Goal: Information Seeking & Learning: Learn about a topic

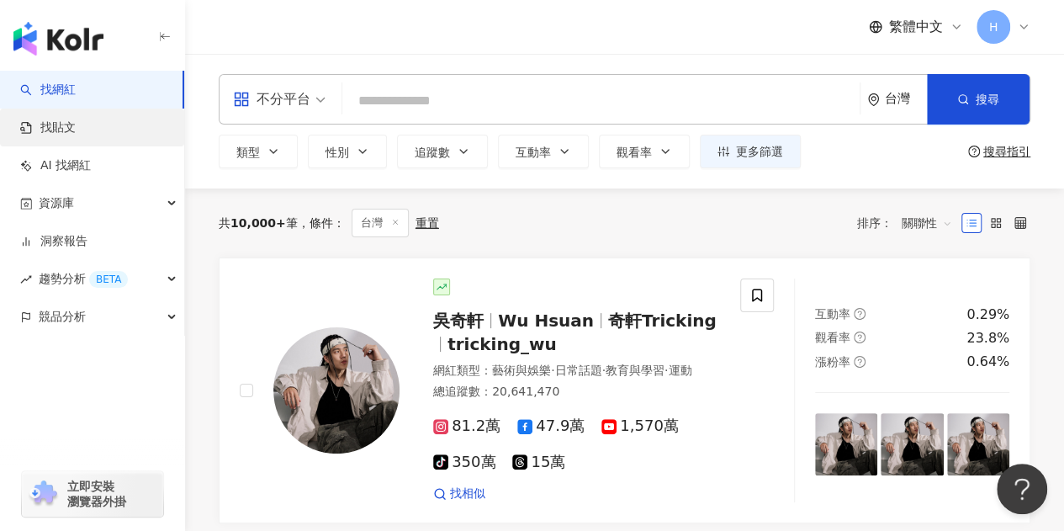
click at [76, 136] on link "找貼文" at bounding box center [48, 127] width 56 height 17
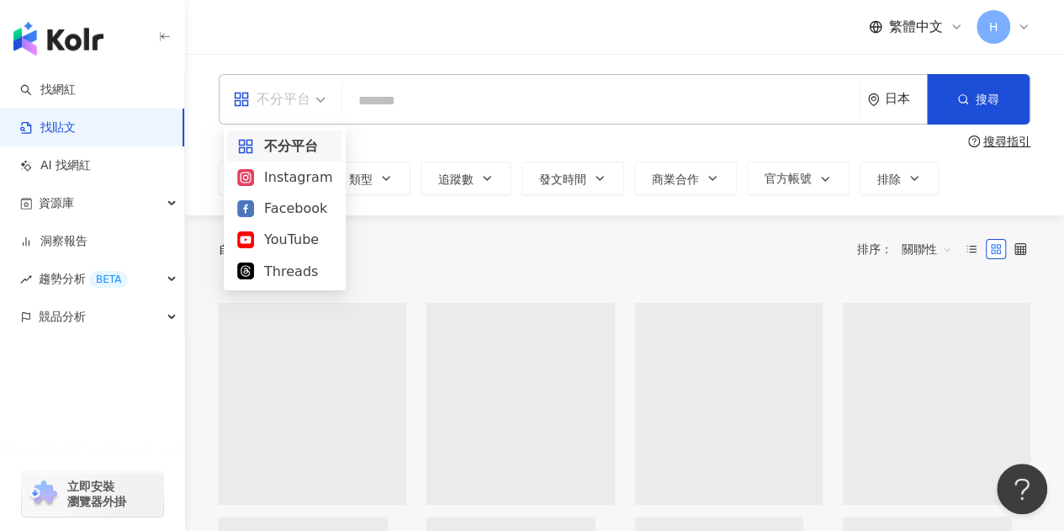
click at [274, 105] on div "不分平台" at bounding box center [271, 99] width 77 height 27
click at [302, 175] on div "Instagram" at bounding box center [284, 177] width 95 height 21
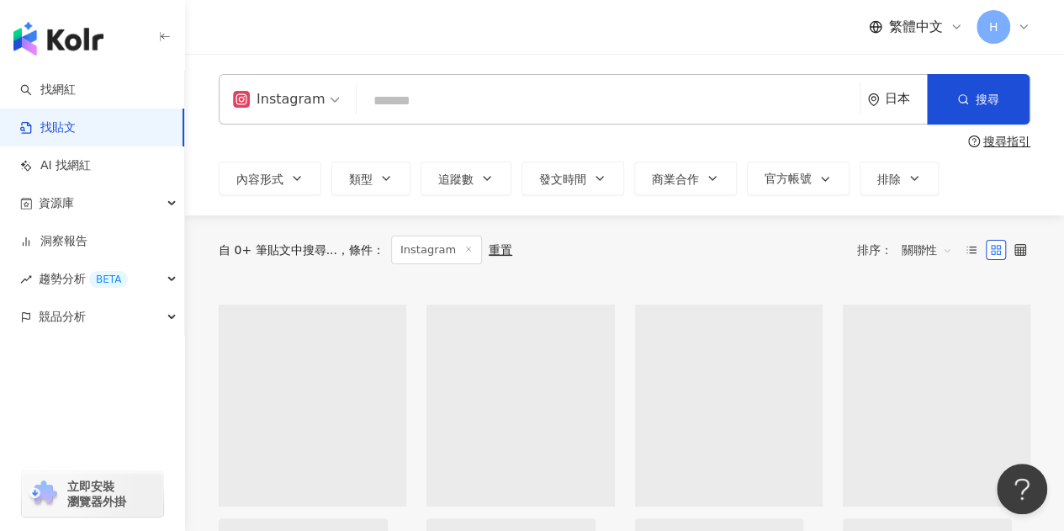
click at [428, 98] on input "search" at bounding box center [609, 100] width 490 height 36
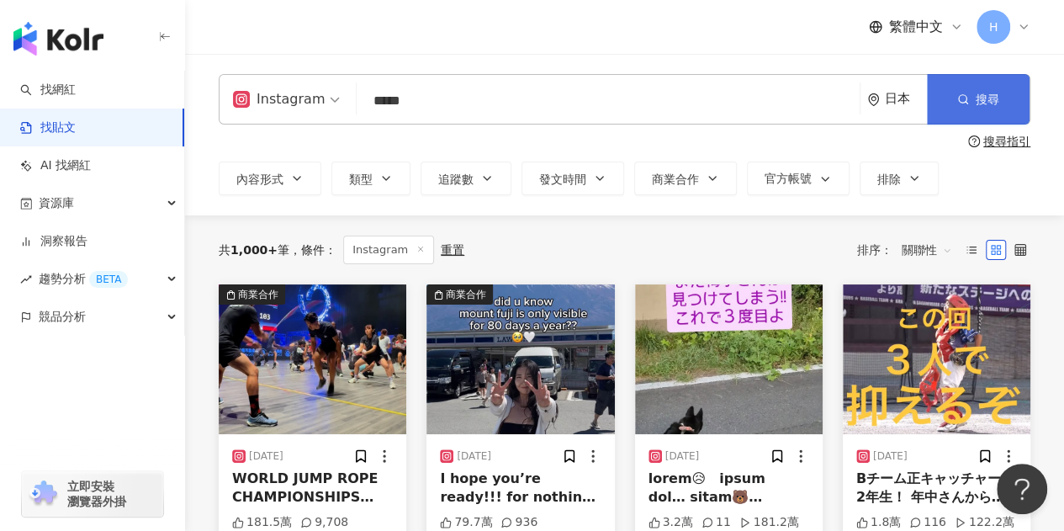
type input "*****"
click at [1015, 102] on button "搜尋" at bounding box center [978, 99] width 103 height 50
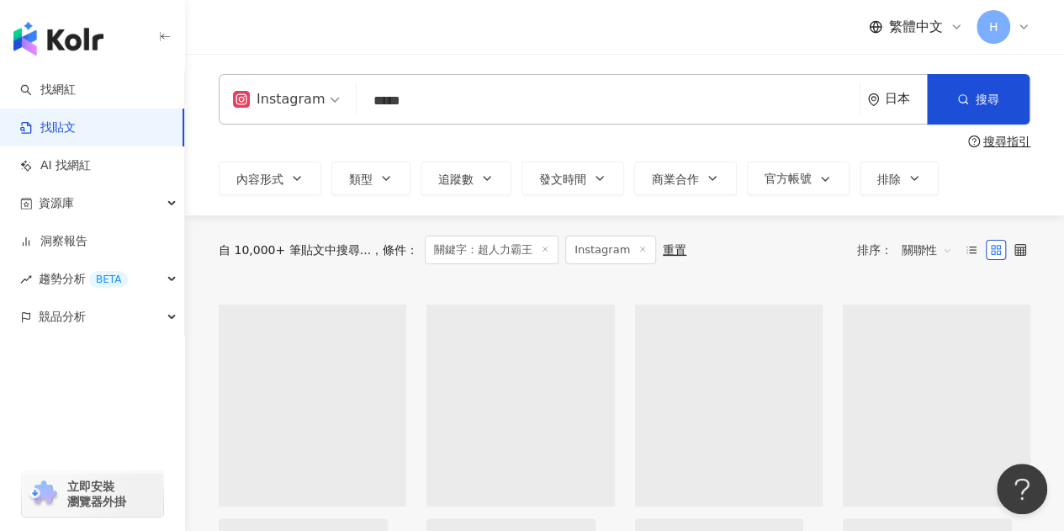
click at [890, 95] on div "日本" at bounding box center [906, 99] width 42 height 14
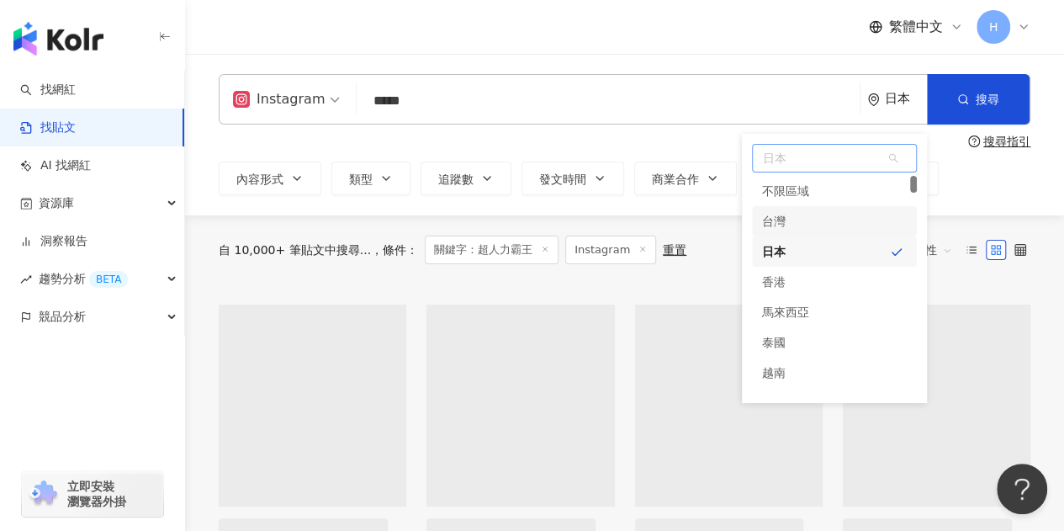
click at [811, 222] on div "台灣" at bounding box center [834, 221] width 165 height 30
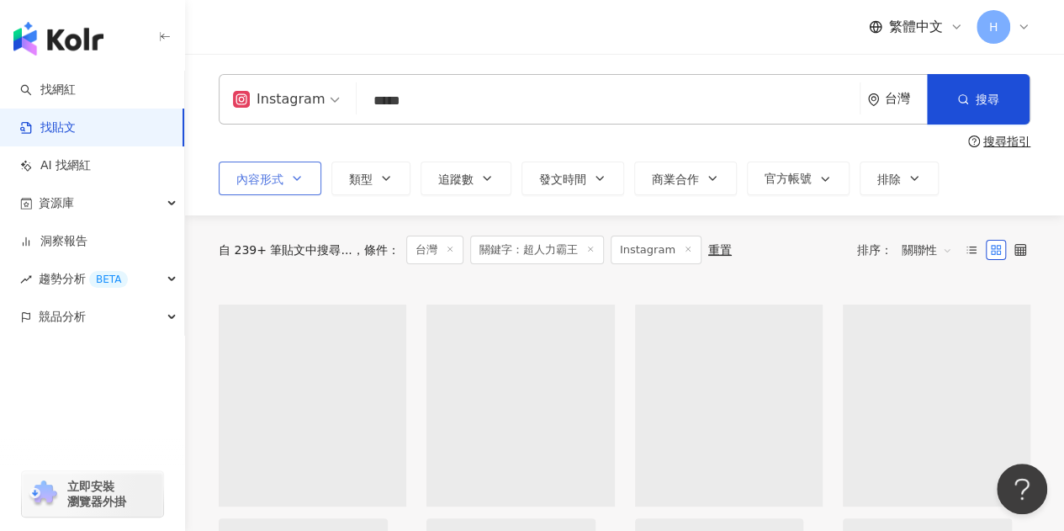
click at [278, 188] on button "內容形式" at bounding box center [270, 179] width 103 height 34
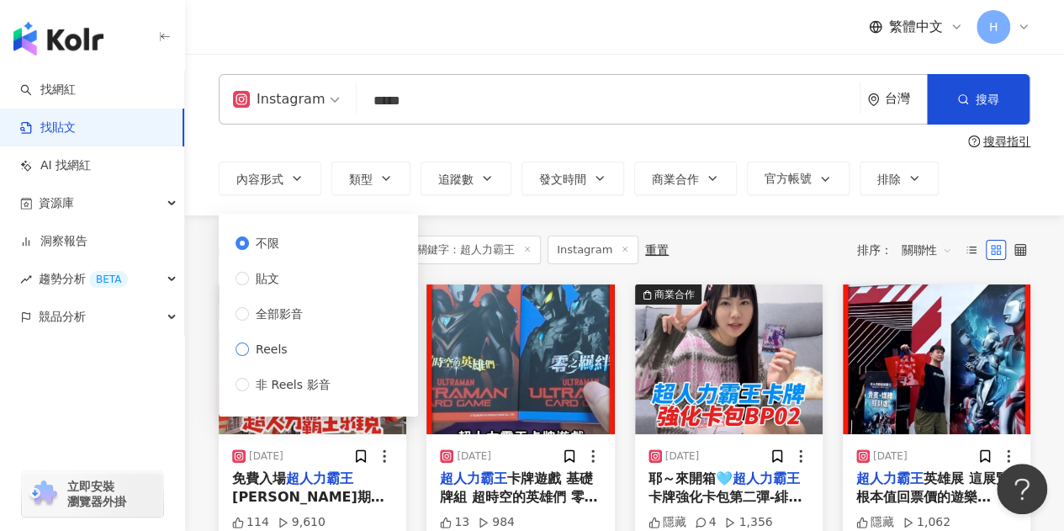
click at [268, 353] on span "Reels" at bounding box center [271, 349] width 45 height 19
click at [279, 342] on span "Reels" at bounding box center [271, 349] width 45 height 19
click at [523, 88] on input "*****" at bounding box center [609, 100] width 490 height 36
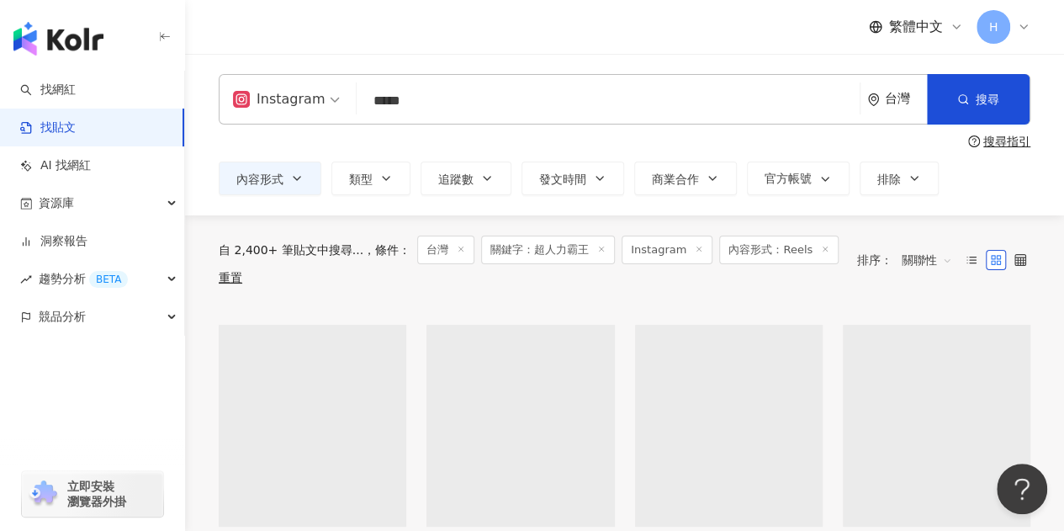
click at [522, 40] on div "繁體中文 H" at bounding box center [625, 27] width 812 height 54
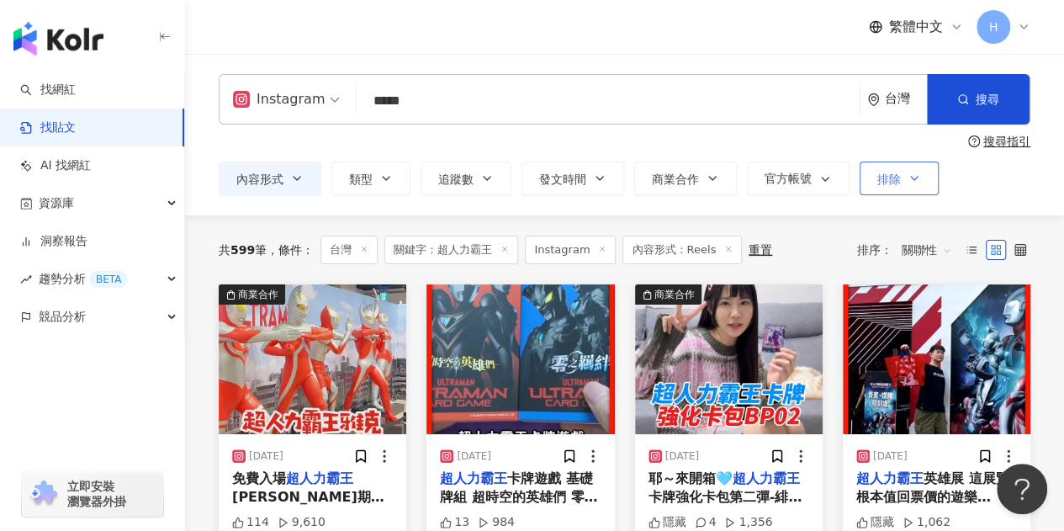
click at [868, 177] on button "排除" at bounding box center [899, 179] width 79 height 34
click at [828, 161] on div "Instagram ***** 台灣 搜尋 搜尋指引 內容形式 類型 追蹤數 發文時間 商業合作 官方帳號 排除 不限 貼文 全部影音 Reels 非 Ree…" at bounding box center [624, 134] width 879 height 121
click at [788, 188] on button "官方帳號" at bounding box center [798, 179] width 103 height 34
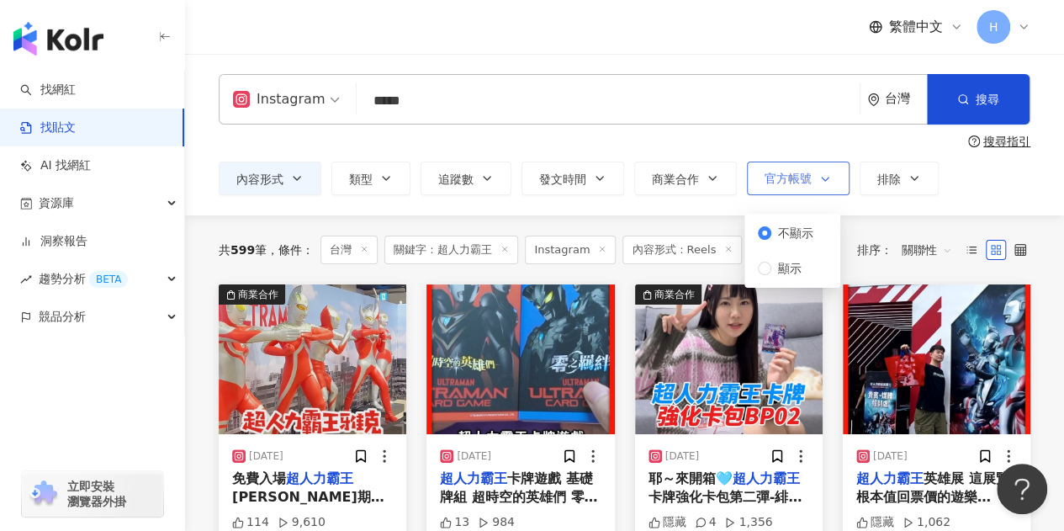
click at [788, 188] on button "官方帳號" at bounding box center [798, 179] width 103 height 34
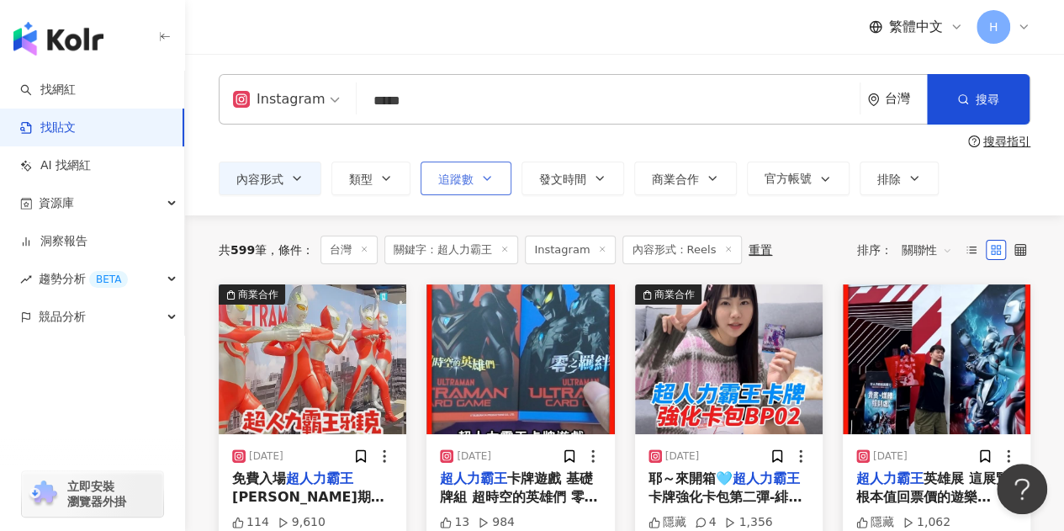
click at [468, 184] on span "追蹤數" at bounding box center [455, 179] width 35 height 13
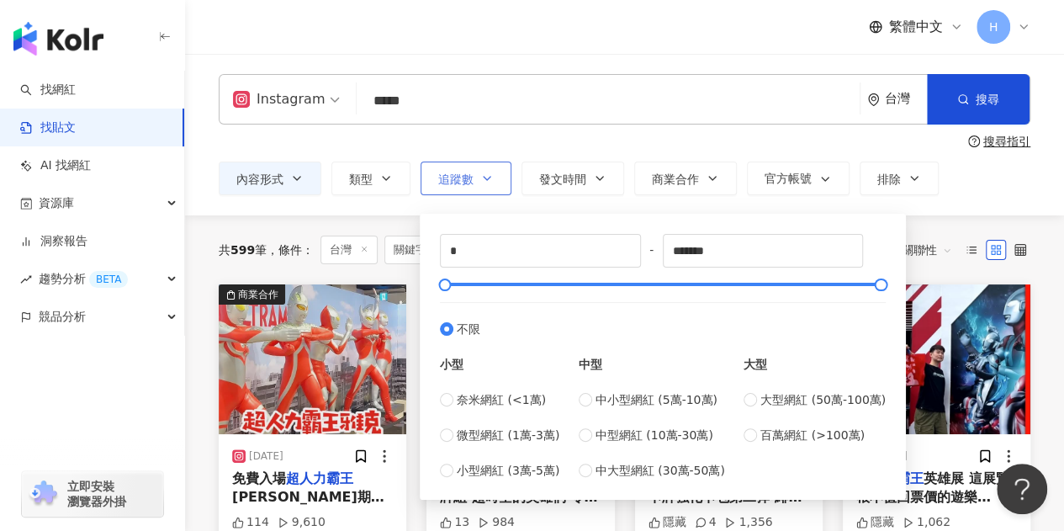
click at [468, 184] on span "追蹤數" at bounding box center [455, 179] width 35 height 13
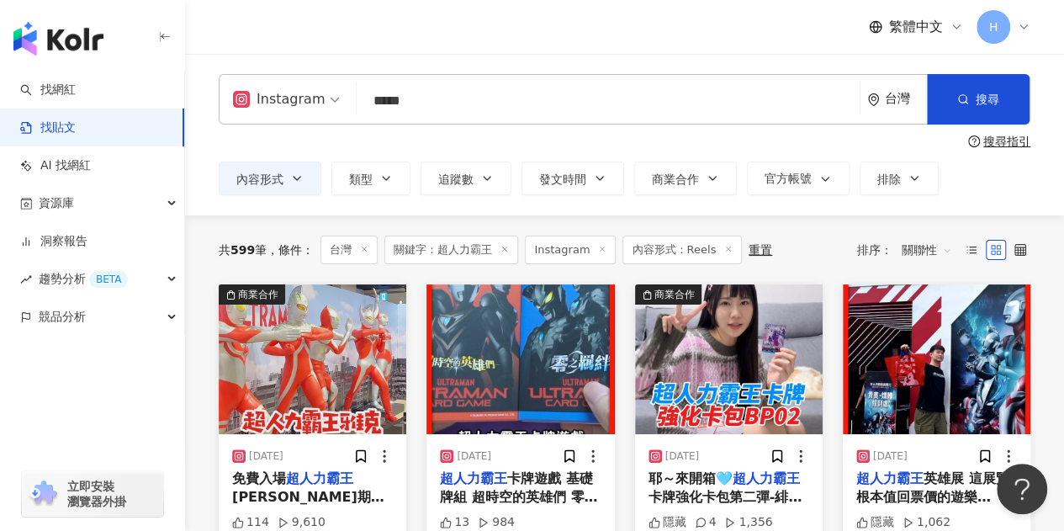
click at [913, 243] on span "關聯性" at bounding box center [927, 249] width 50 height 27
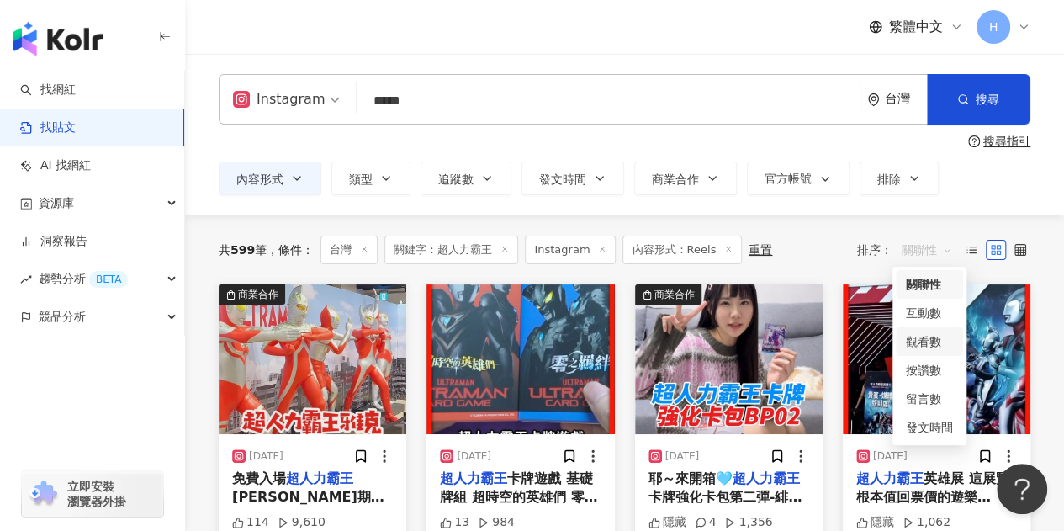
click at [924, 348] on div "觀看數" at bounding box center [929, 341] width 47 height 19
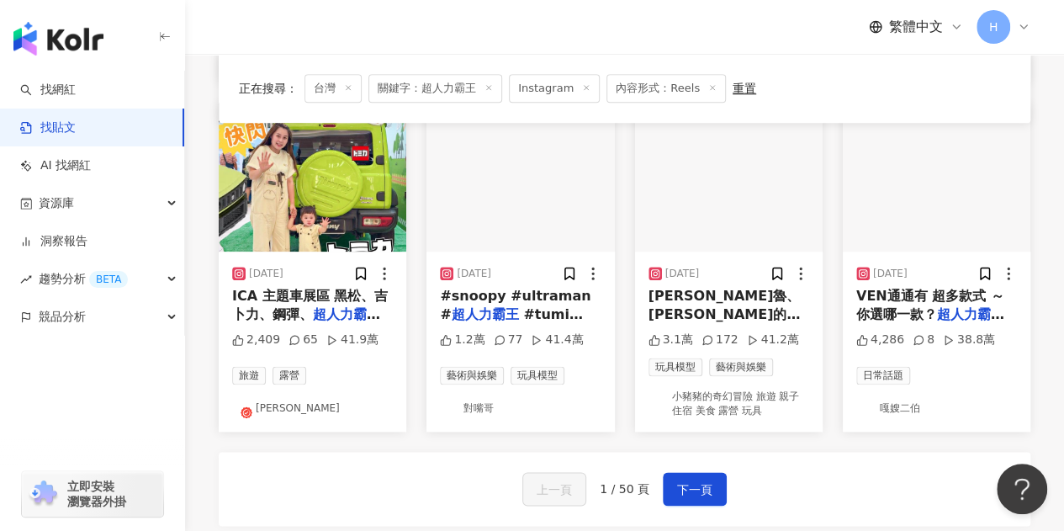
scroll to position [926, 0]
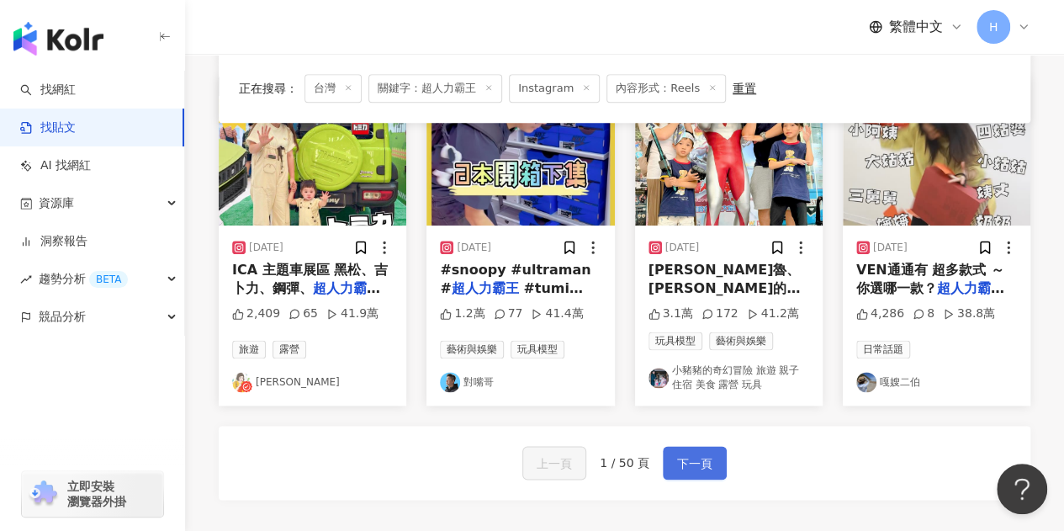
click at [693, 454] on span "下一頁" at bounding box center [694, 464] width 35 height 20
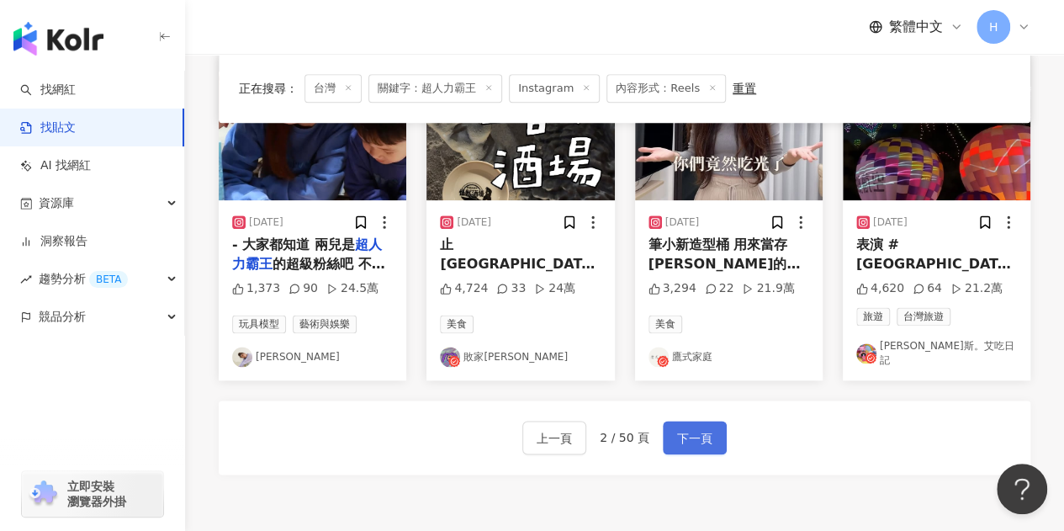
click at [714, 422] on button "下一頁" at bounding box center [695, 438] width 64 height 34
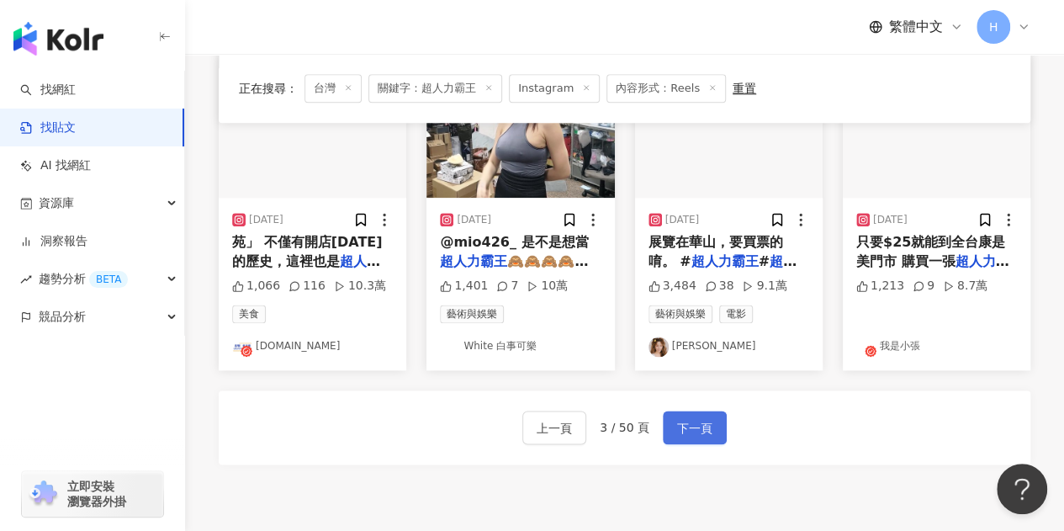
scroll to position [912, 0]
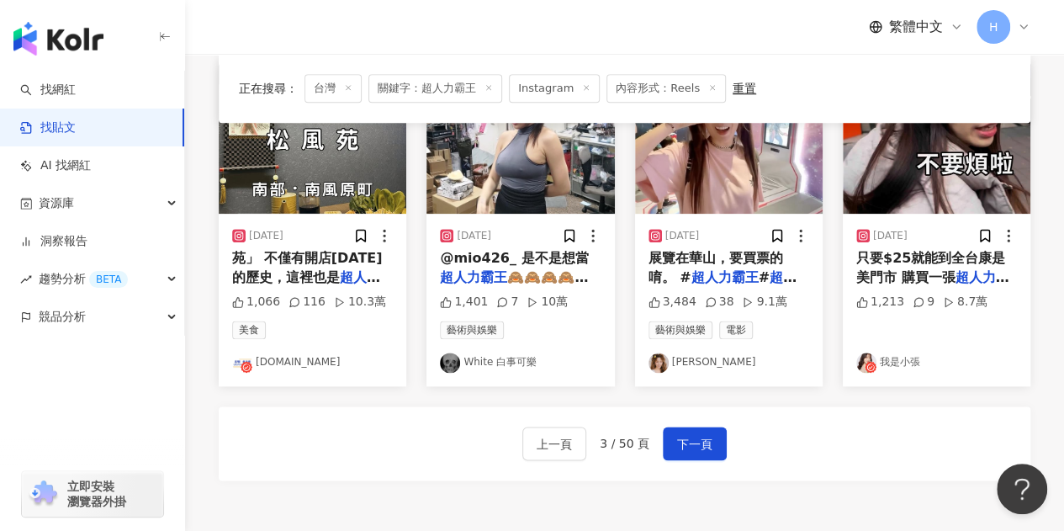
click at [564, 458] on div "上一頁 3 / 50 頁 下一頁" at bounding box center [625, 443] width 812 height 74
click at [549, 434] on span "上一頁" at bounding box center [554, 444] width 35 height 20
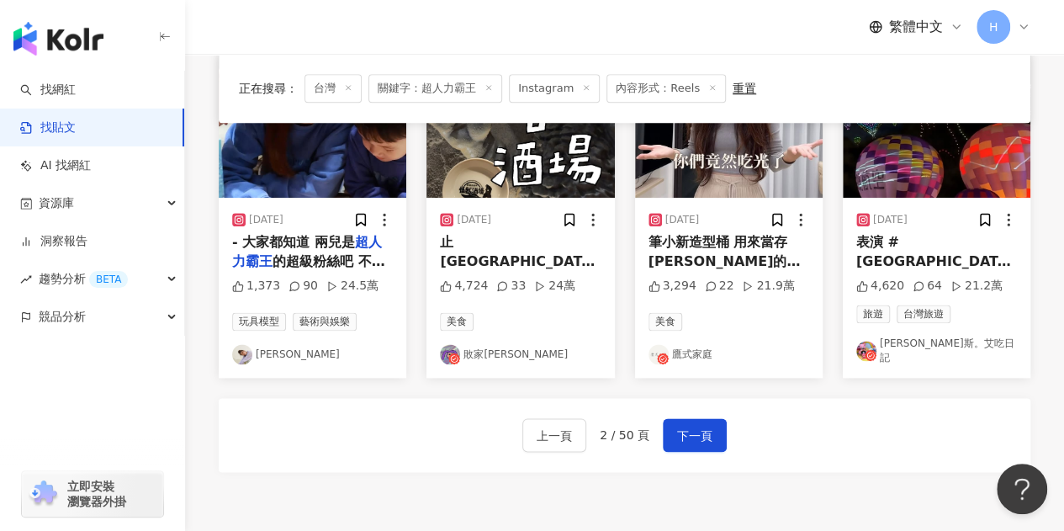
scroll to position [926, 0]
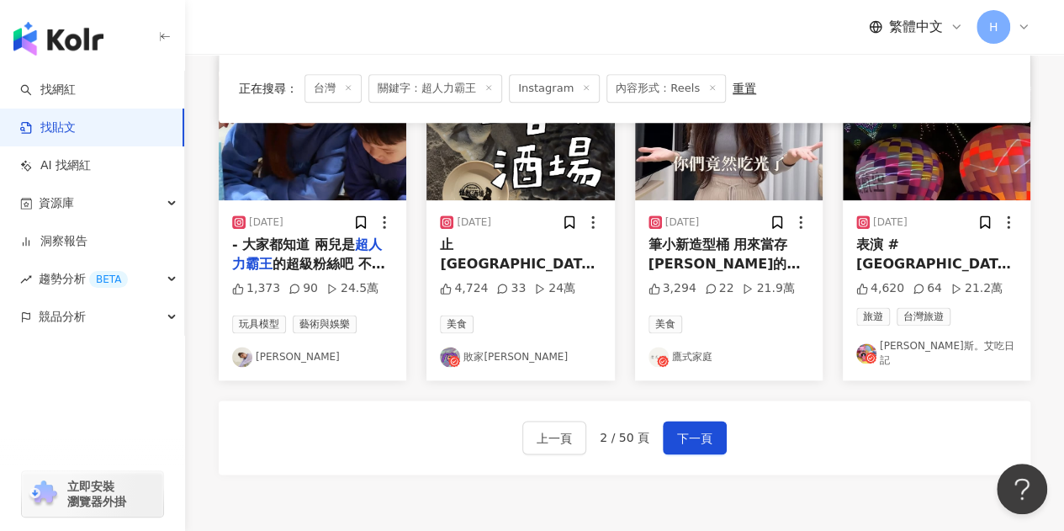
drag, startPoint x: 286, startPoint y: 228, endPoint x: 252, endPoint y: 388, distance: 163.4
click at [900, 252] on span "表演 #台南中西區 #台南中西區景點 #" at bounding box center [935, 282] width 157 height 92
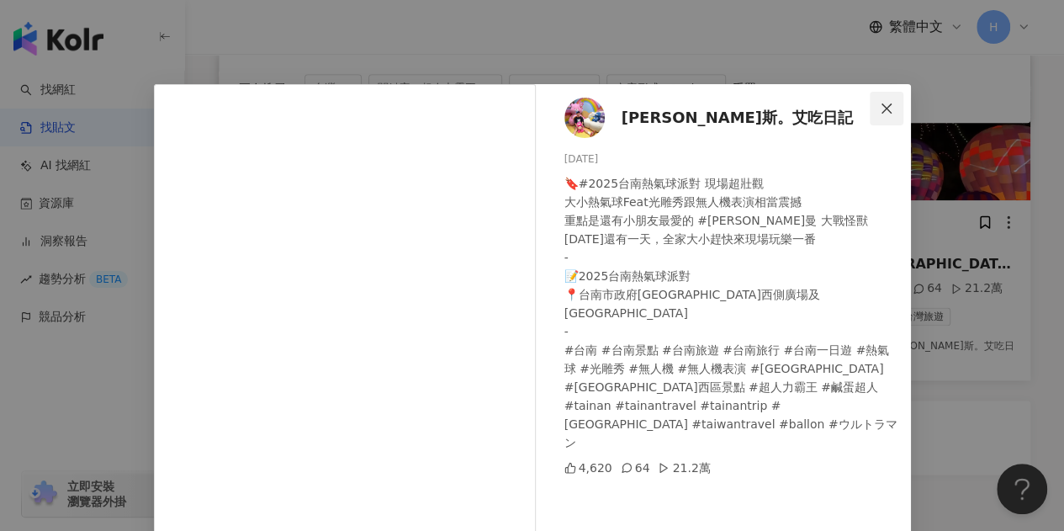
click at [880, 105] on icon "close" at bounding box center [886, 108] width 13 height 13
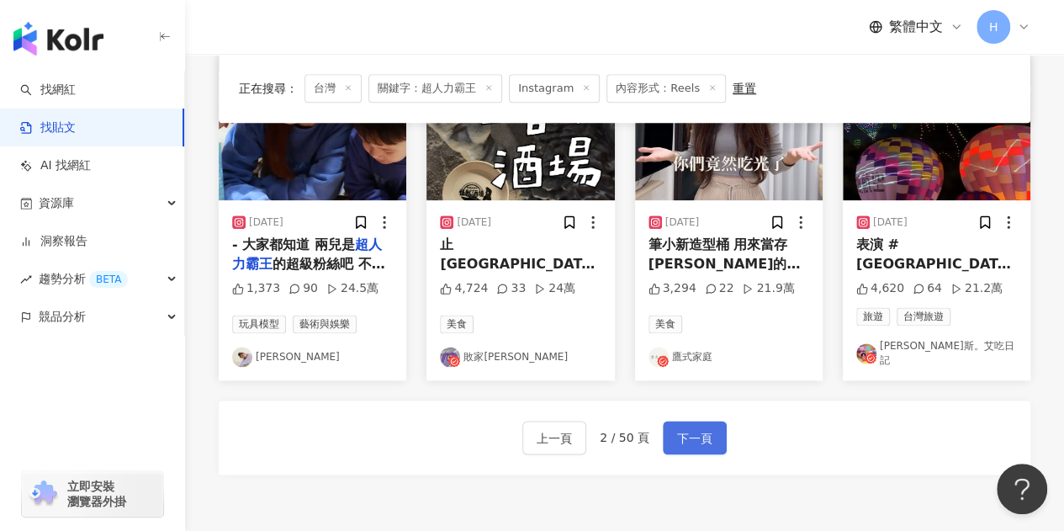
click at [688, 441] on span "下一頁" at bounding box center [694, 438] width 35 height 20
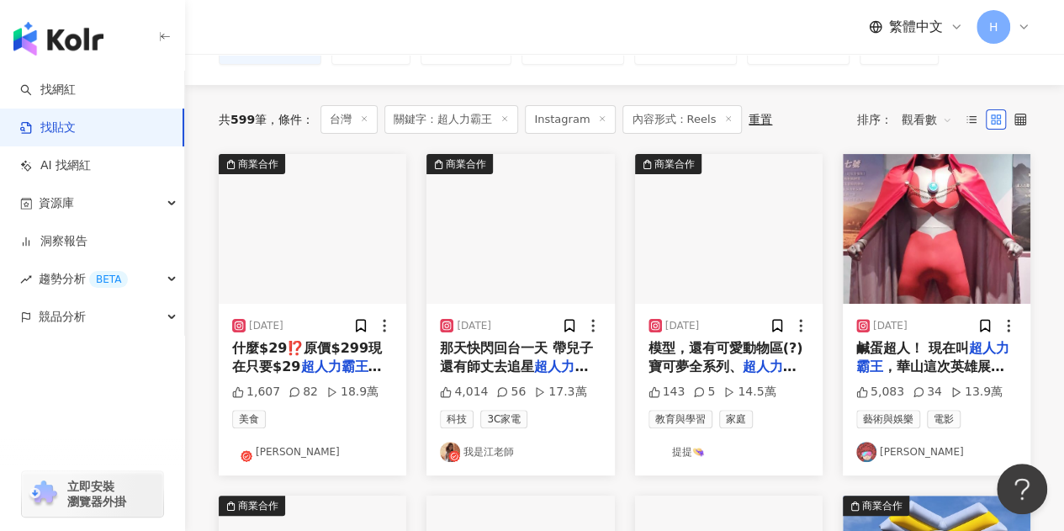
scroll to position [168, 0]
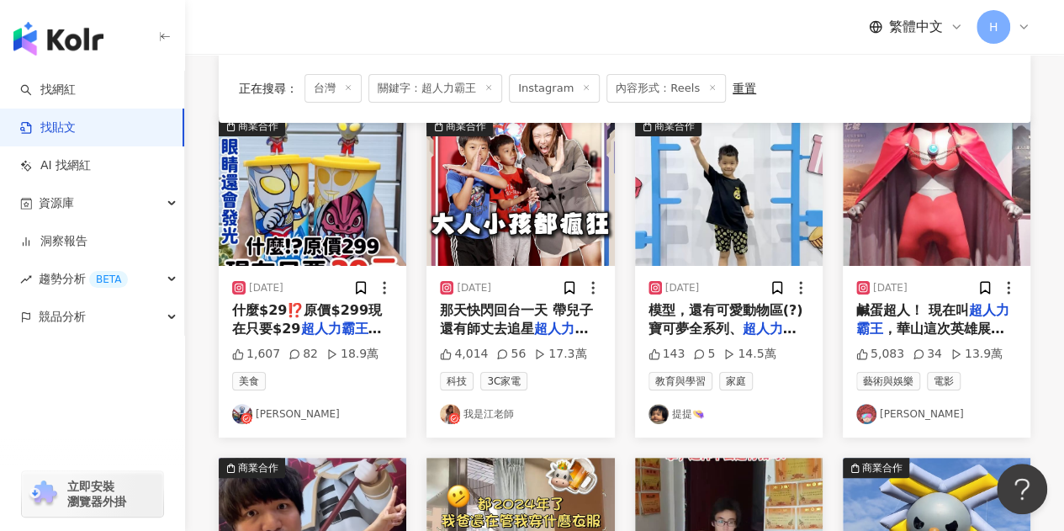
click at [325, 326] on mark "超人力霸王" at bounding box center [340, 329] width 81 height 16
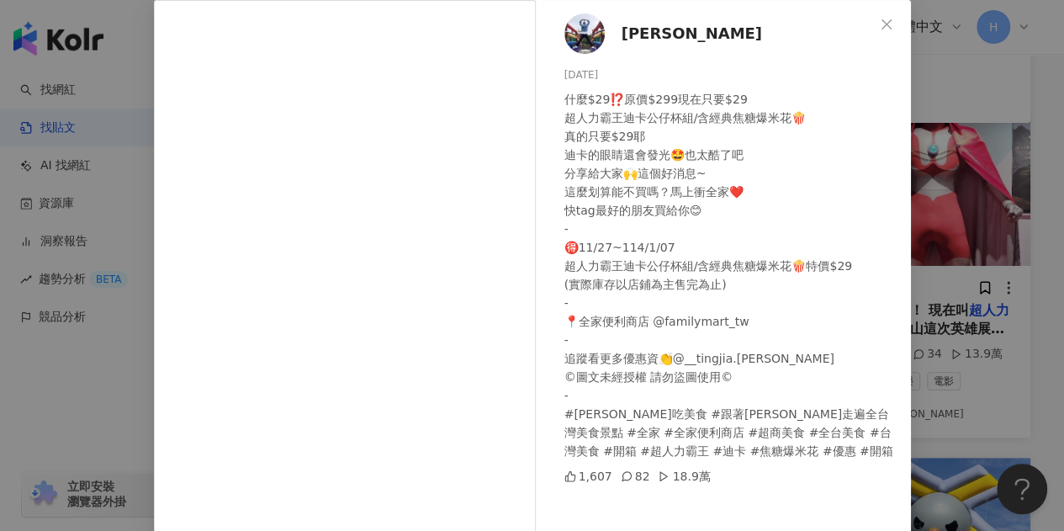
scroll to position [0, 0]
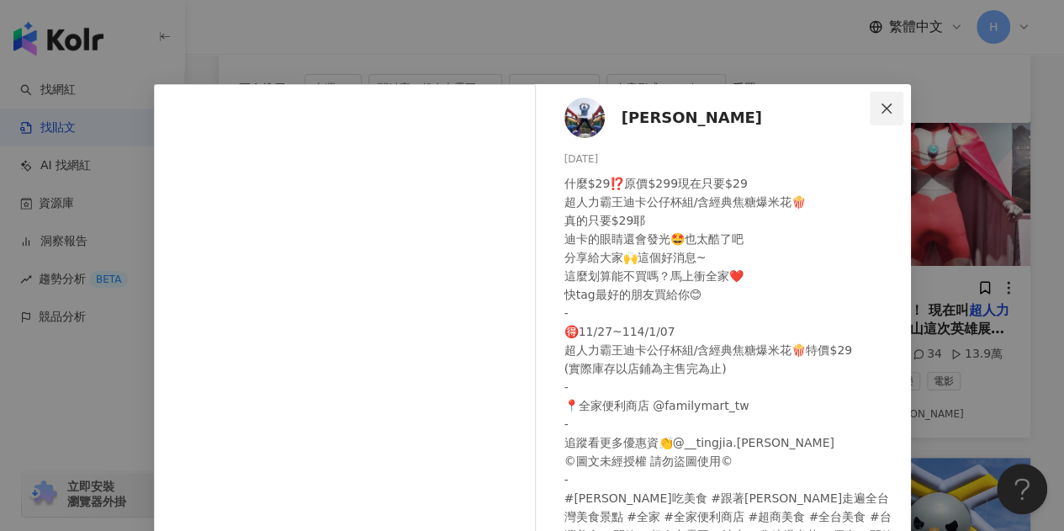
click at [880, 113] on icon "close" at bounding box center [886, 108] width 13 height 13
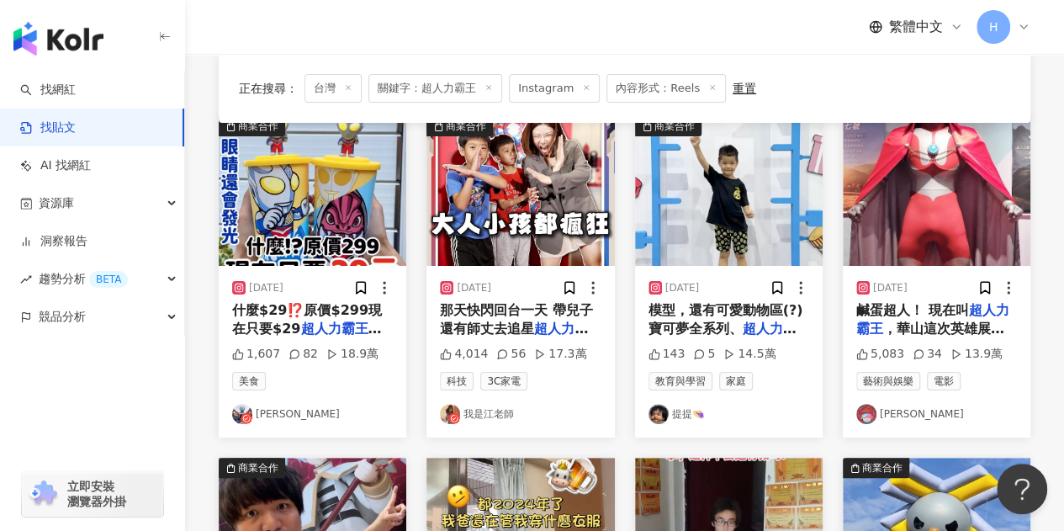
click at [531, 314] on span "那天快閃回台一天 帶兒子還有師丈去追星" at bounding box center [516, 319] width 153 height 35
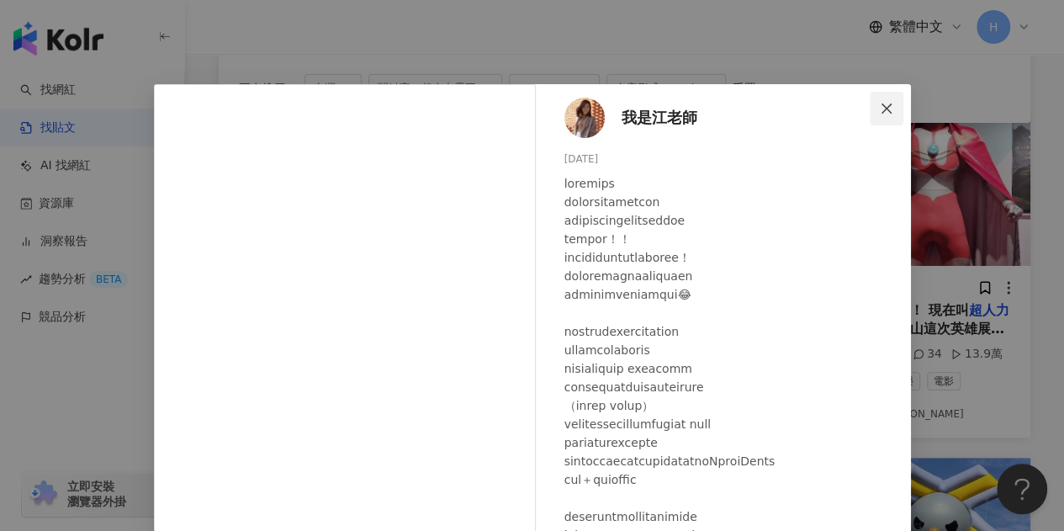
click at [872, 104] on span "Close" at bounding box center [887, 108] width 34 height 13
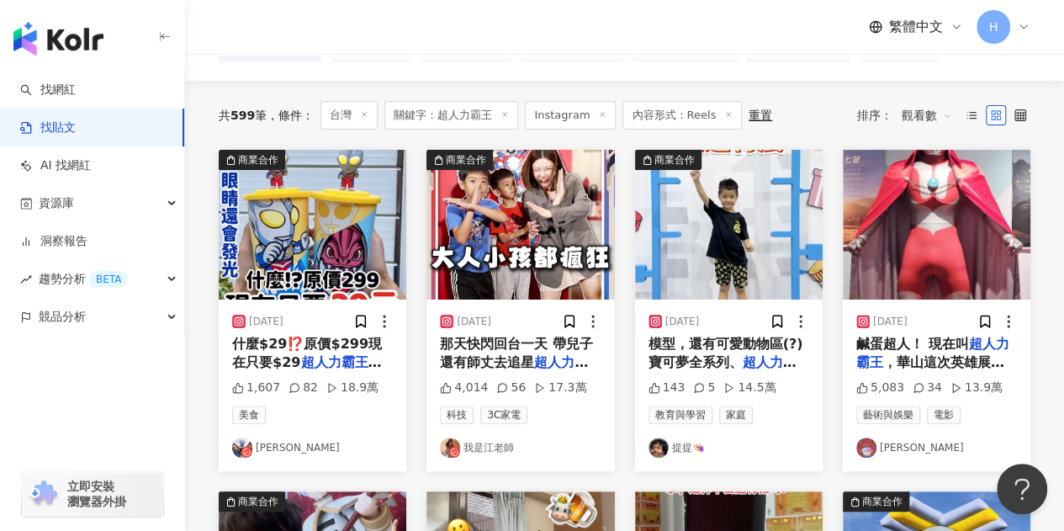
scroll to position [168, 0]
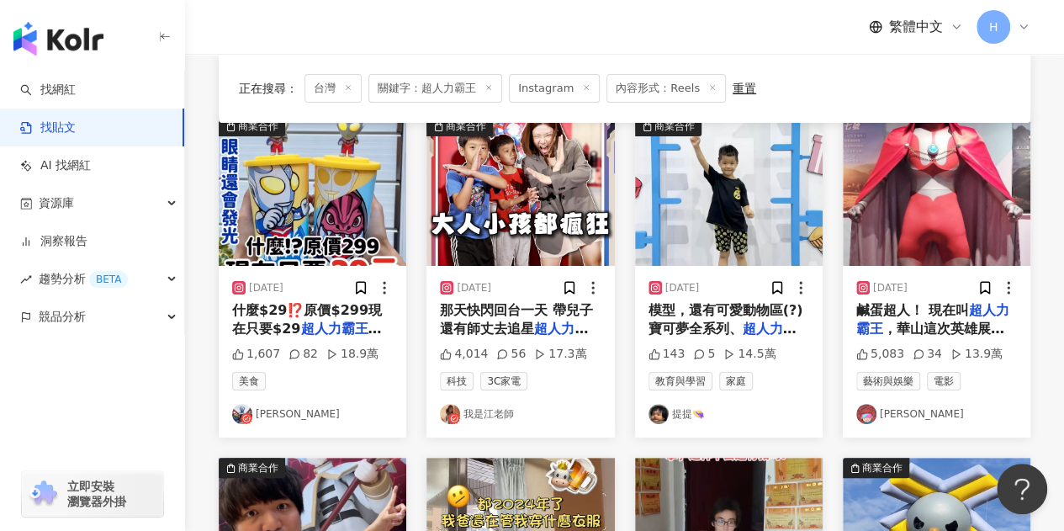
click at [700, 302] on span "模型，還有可愛動物區(?)寶可夢全系列、" at bounding box center [726, 319] width 155 height 35
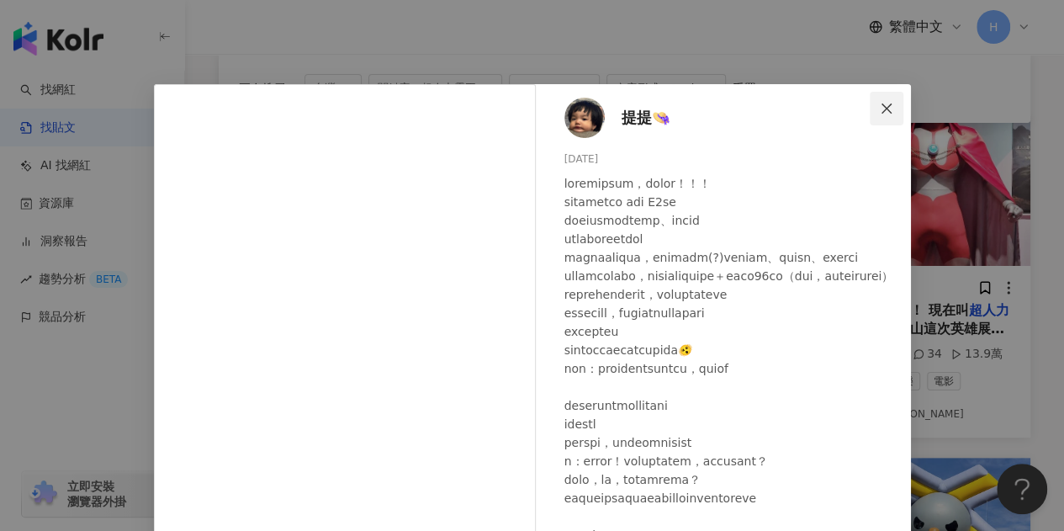
click at [880, 109] on icon "close" at bounding box center [886, 108] width 13 height 13
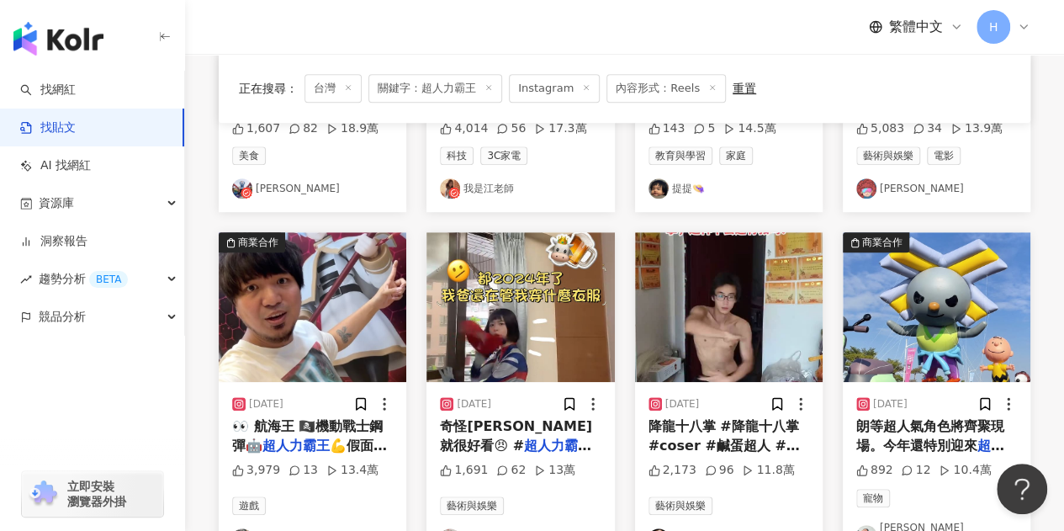
scroll to position [421, 0]
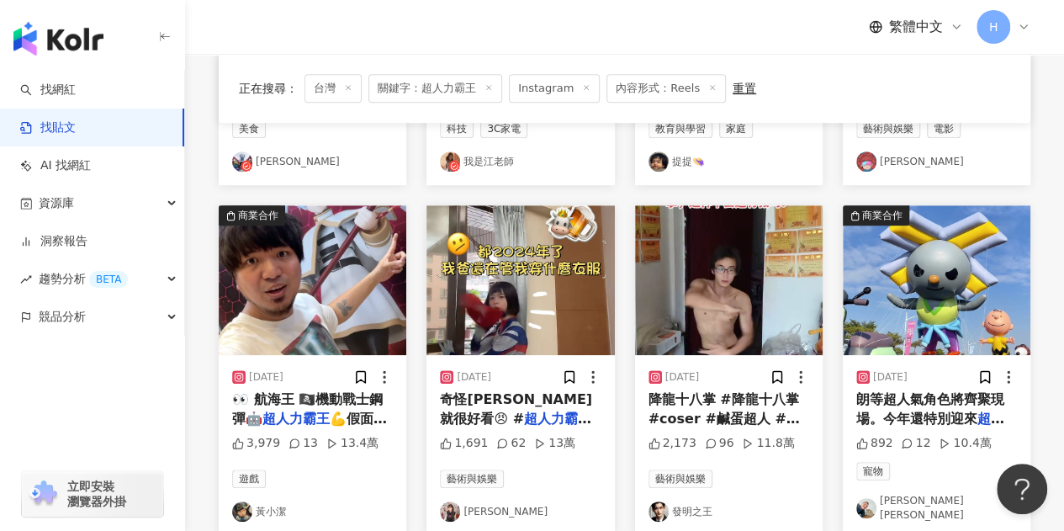
drag, startPoint x: 527, startPoint y: 395, endPoint x: 472, endPoint y: 257, distance: 149.2
click at [472, 257] on img at bounding box center [521, 280] width 188 height 150
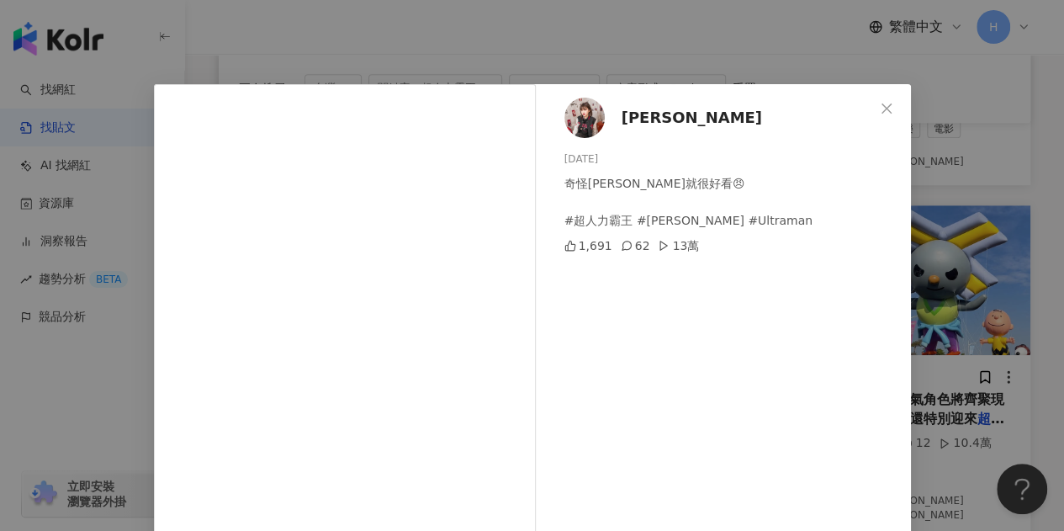
drag, startPoint x: 875, startPoint y: 109, endPoint x: 842, endPoint y: 117, distance: 33.9
click at [880, 109] on icon "close" at bounding box center [886, 108] width 13 height 13
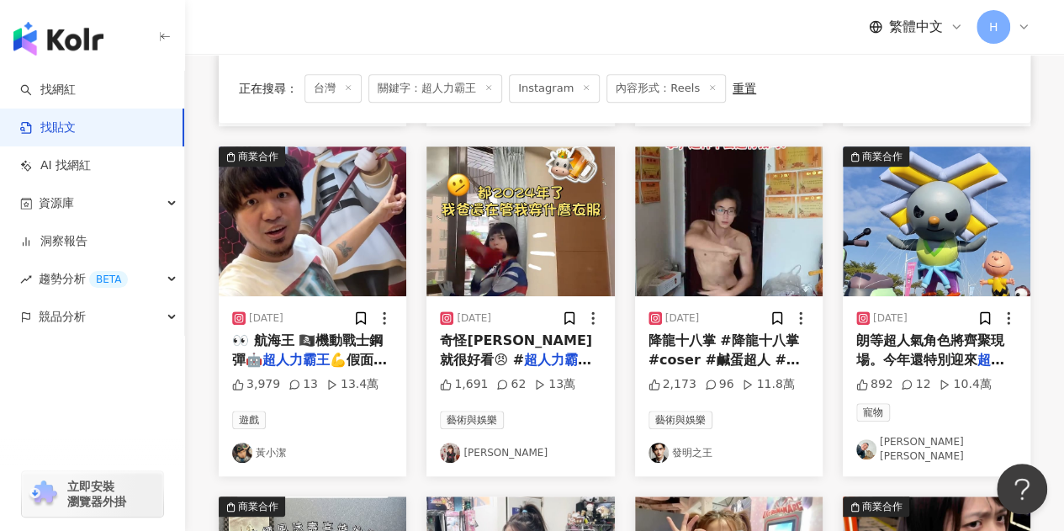
scroll to position [505, 0]
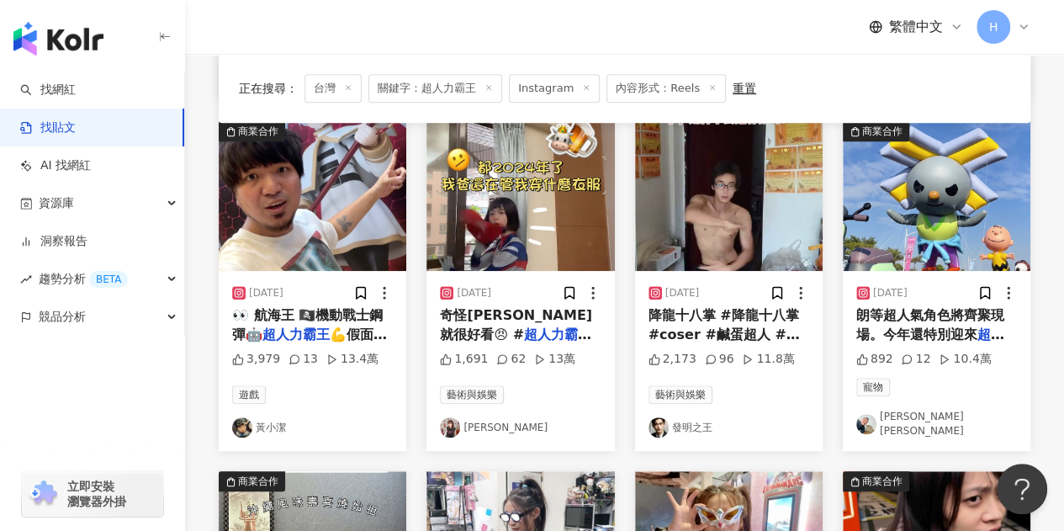
drag, startPoint x: 494, startPoint y: 309, endPoint x: 468, endPoint y: 415, distance: 109.2
click at [513, 277] on div "2024/5/20 奇怪耶明明就很好看😠 # 超人力霸王 #奧特曼 #Ultraman 1,691 62 13萬 藝術與娛樂 曾鈺雯" at bounding box center [521, 361] width 188 height 180
click at [512, 266] on img at bounding box center [521, 196] width 188 height 150
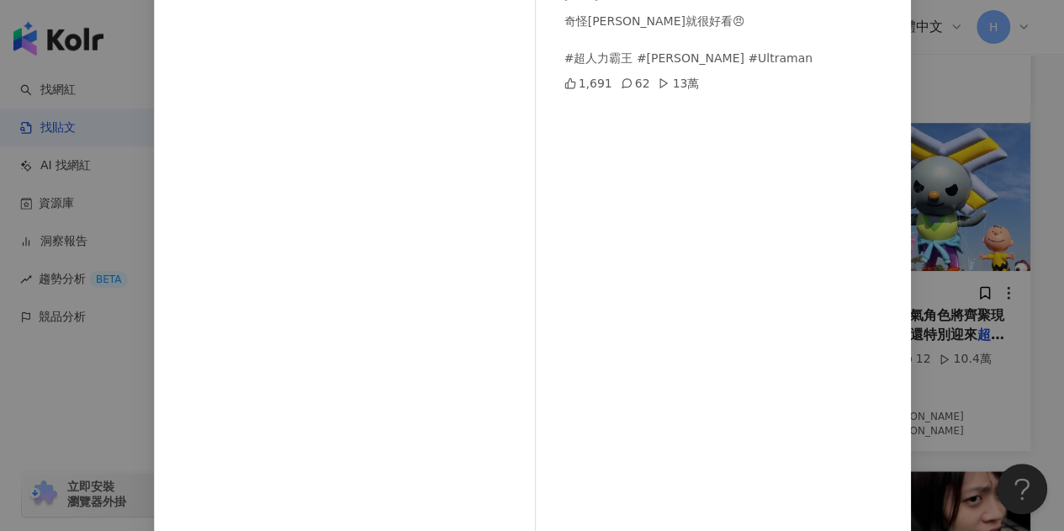
scroll to position [140, 0]
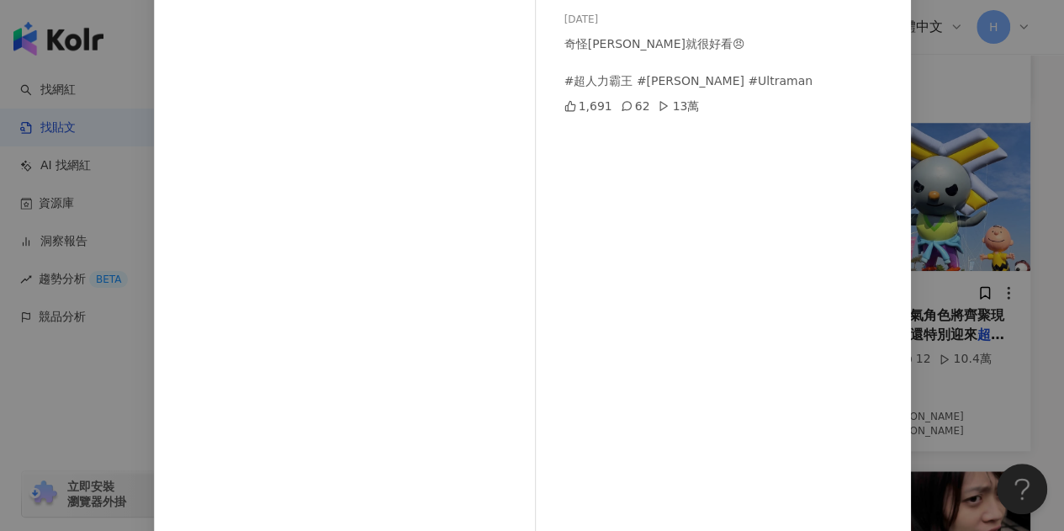
click at [623, 104] on div "62" at bounding box center [635, 106] width 29 height 19
click at [621, 106] on icon at bounding box center [627, 106] width 12 height 12
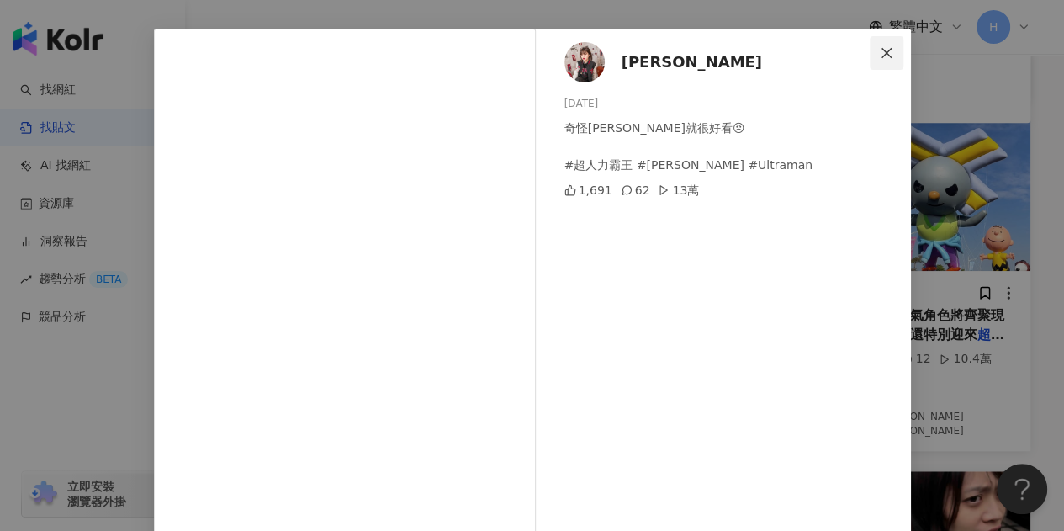
click at [882, 52] on icon "close" at bounding box center [887, 52] width 10 height 10
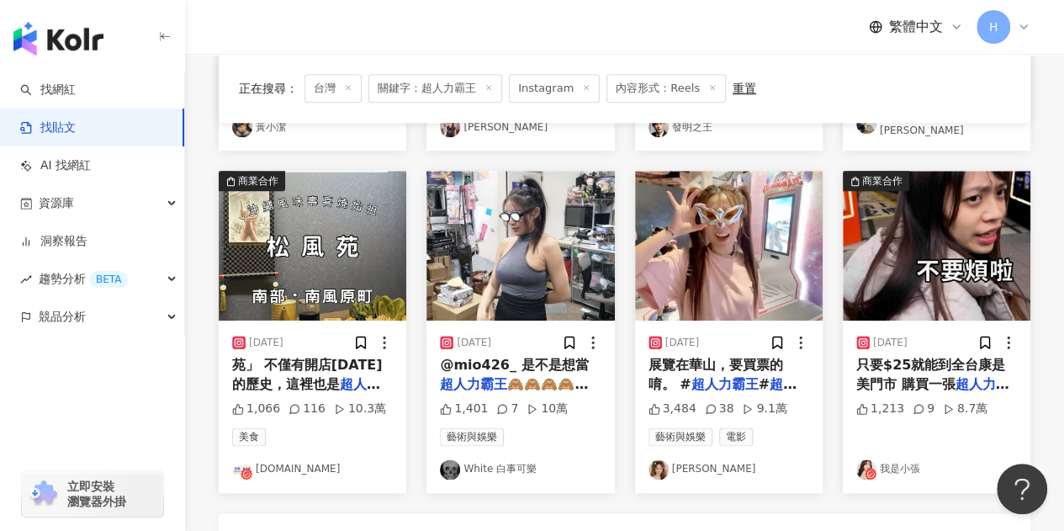
scroll to position [841, 0]
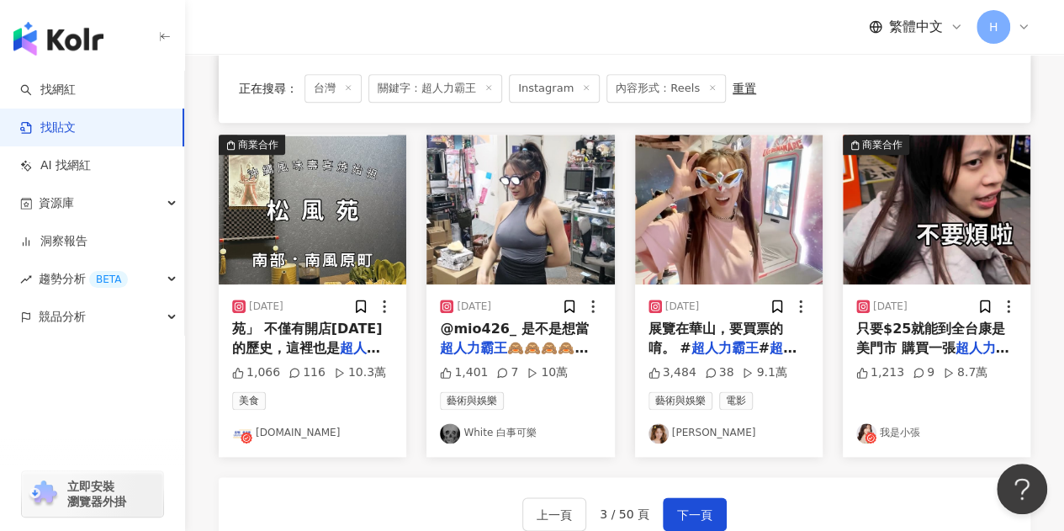
click at [931, 336] on span "只要$25就能到全台康是美門市 購買一張" at bounding box center [931, 338] width 149 height 35
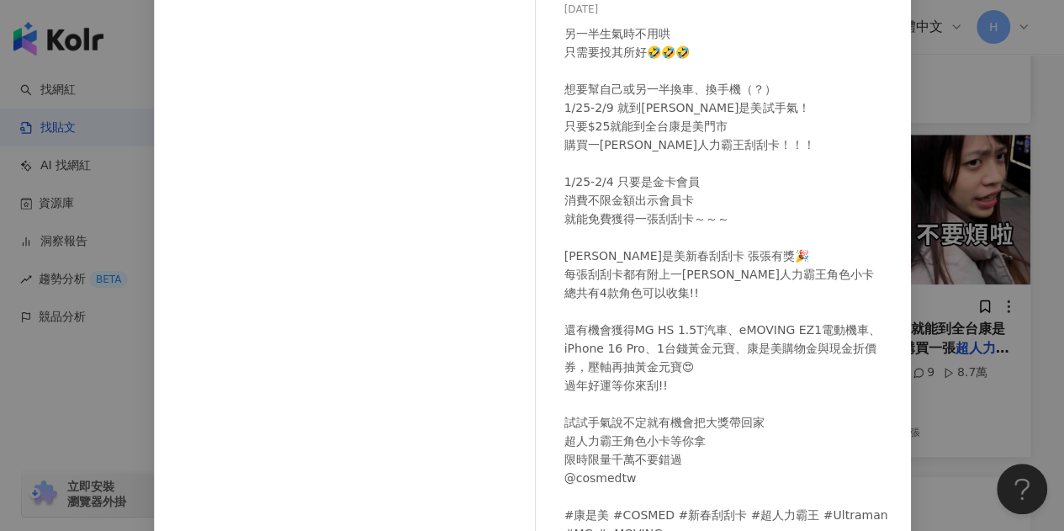
scroll to position [0, 0]
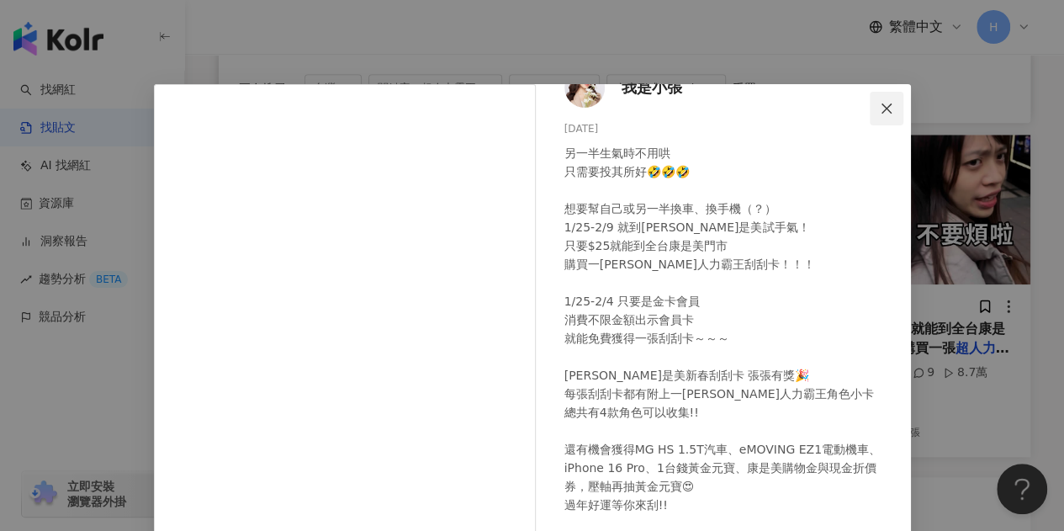
click at [882, 109] on icon "close" at bounding box center [887, 108] width 10 height 10
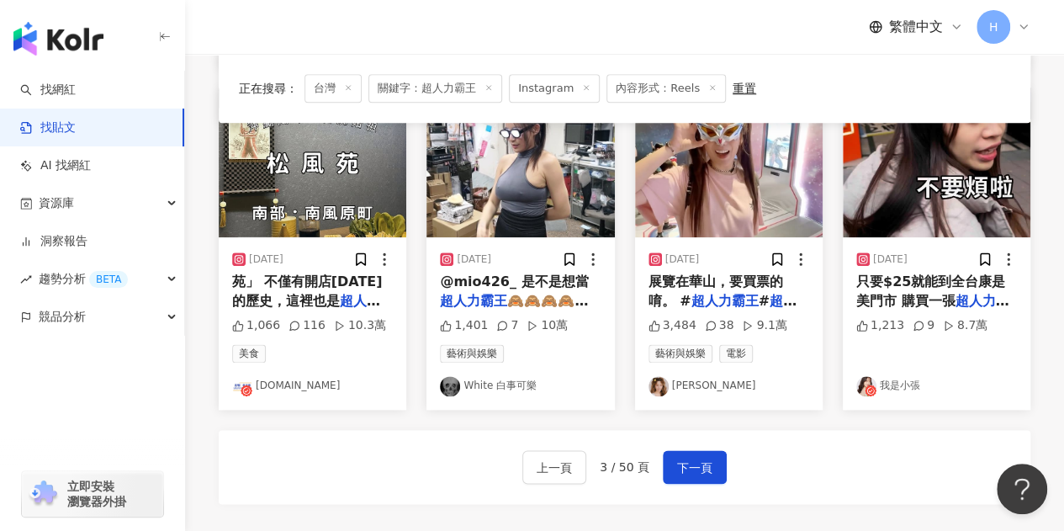
scroll to position [926, 0]
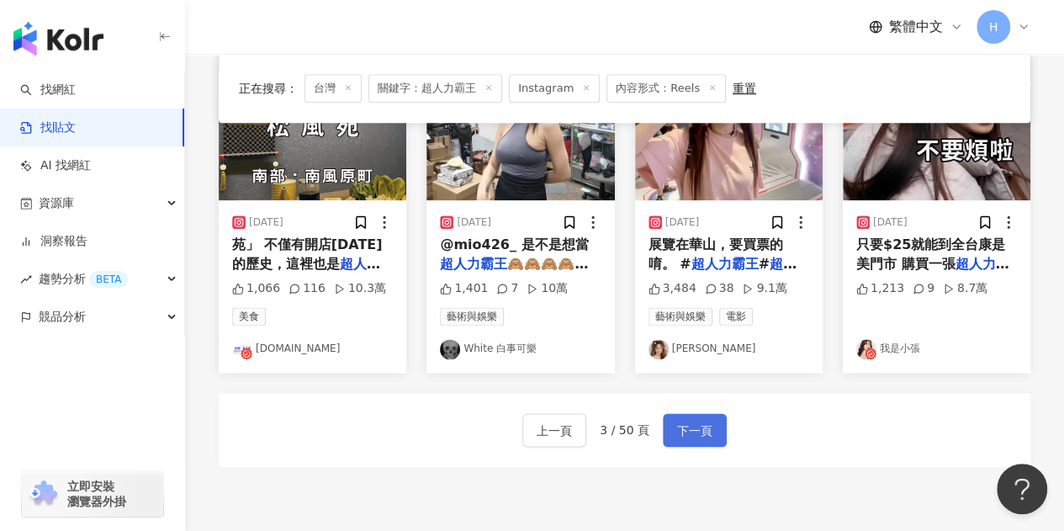
click at [693, 432] on button "下一頁" at bounding box center [695, 430] width 64 height 34
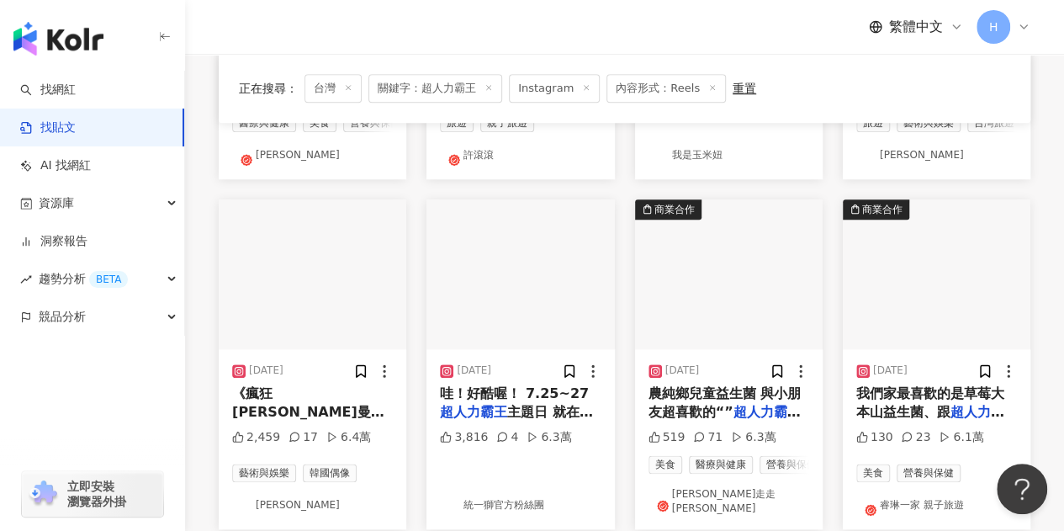
scroll to position [1106, 0]
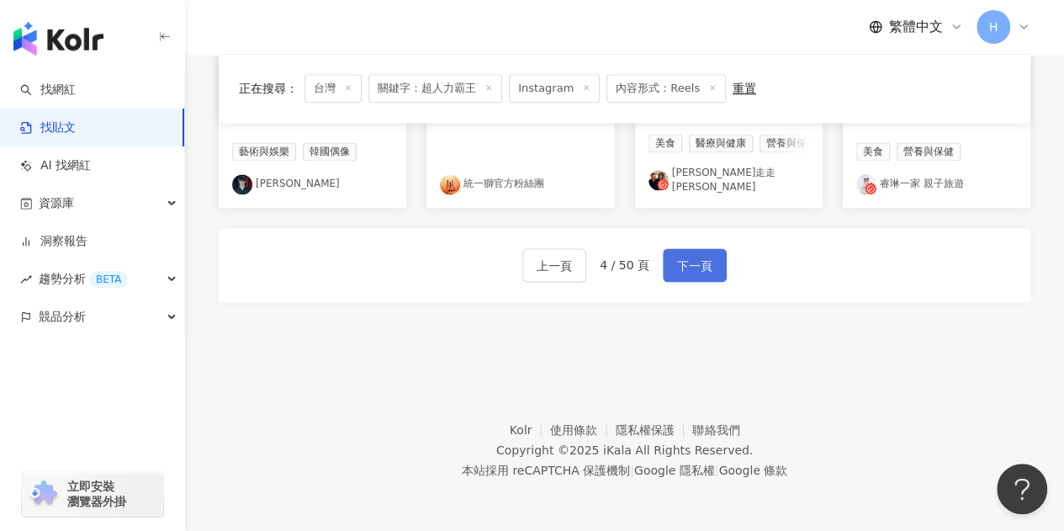
click at [693, 282] on button "下一頁" at bounding box center [695, 265] width 64 height 34
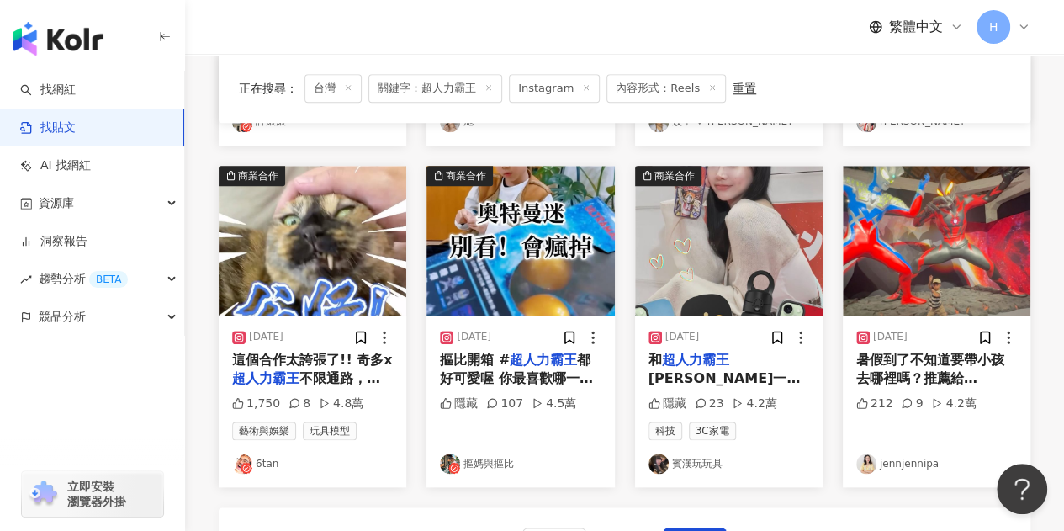
scroll to position [840, 0]
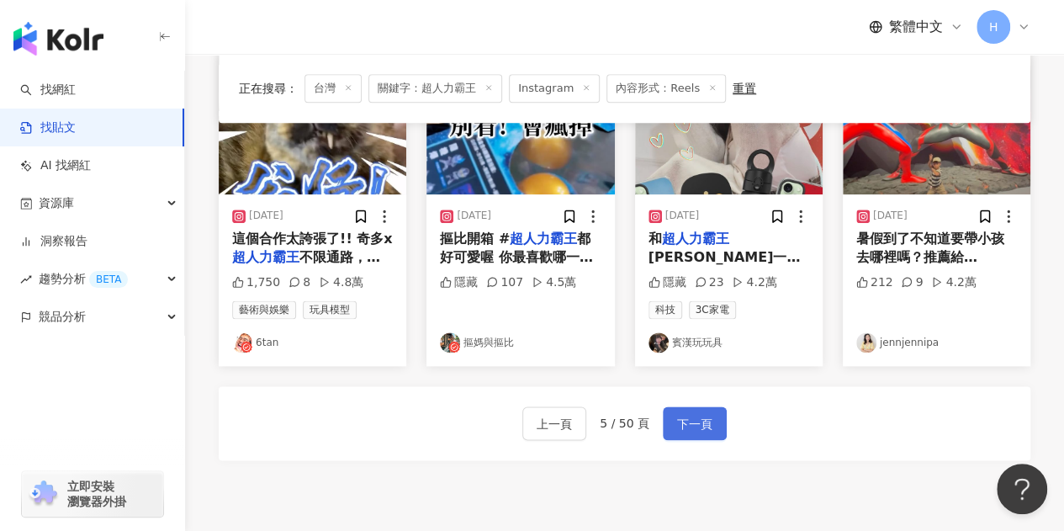
click at [678, 432] on span "下一頁" at bounding box center [694, 424] width 35 height 20
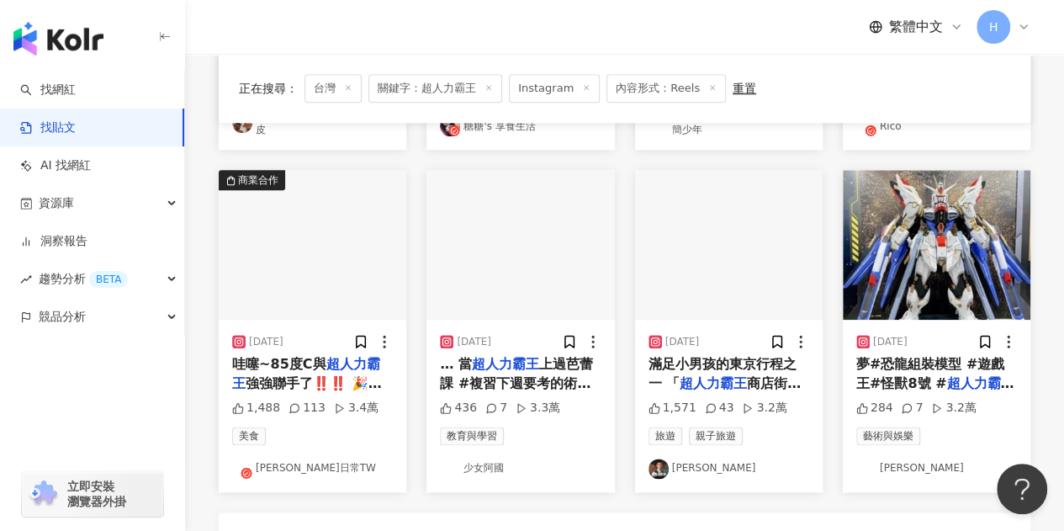
scroll to position [841, 0]
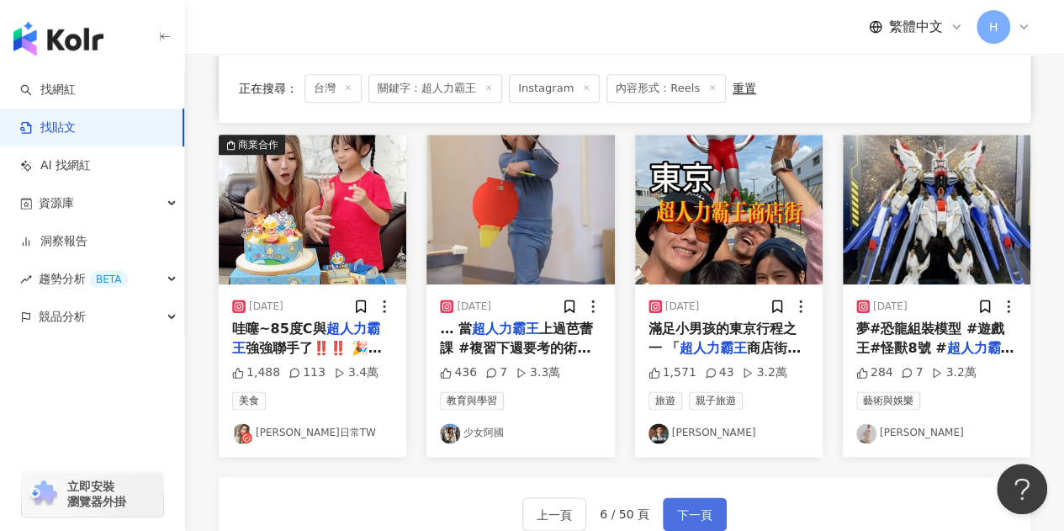
click at [677, 509] on span "下一頁" at bounding box center [694, 515] width 35 height 20
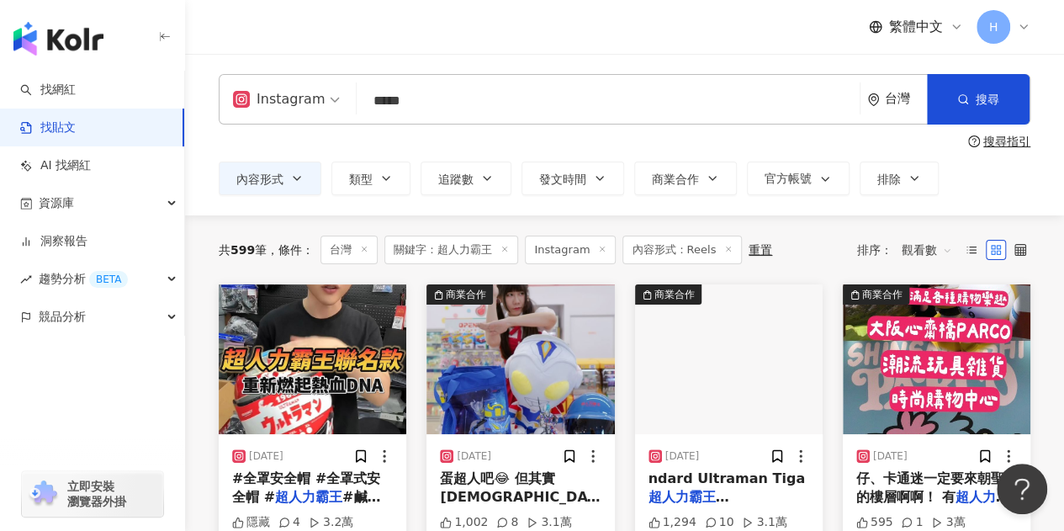
scroll to position [168, 0]
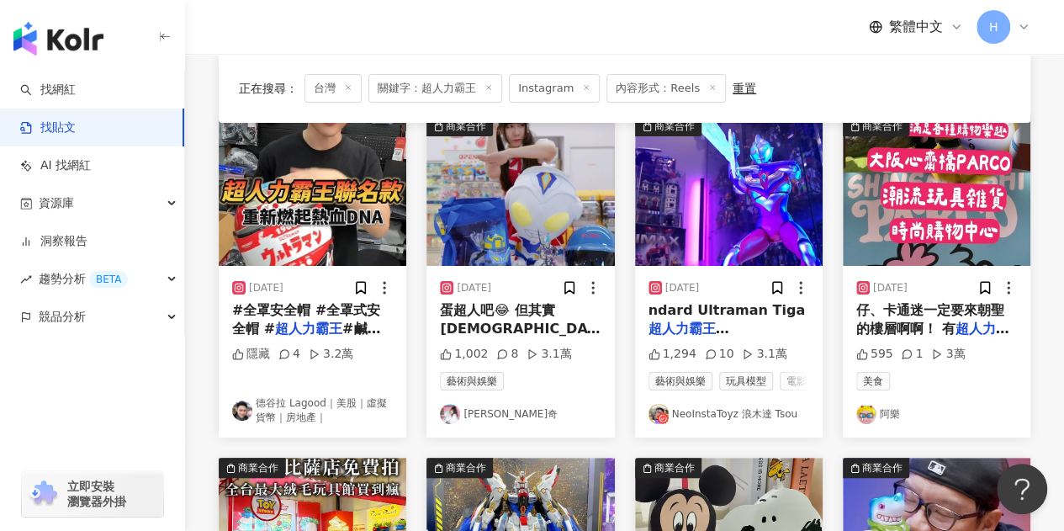
click at [700, 326] on mark "超人力霸王" at bounding box center [689, 329] width 81 height 16
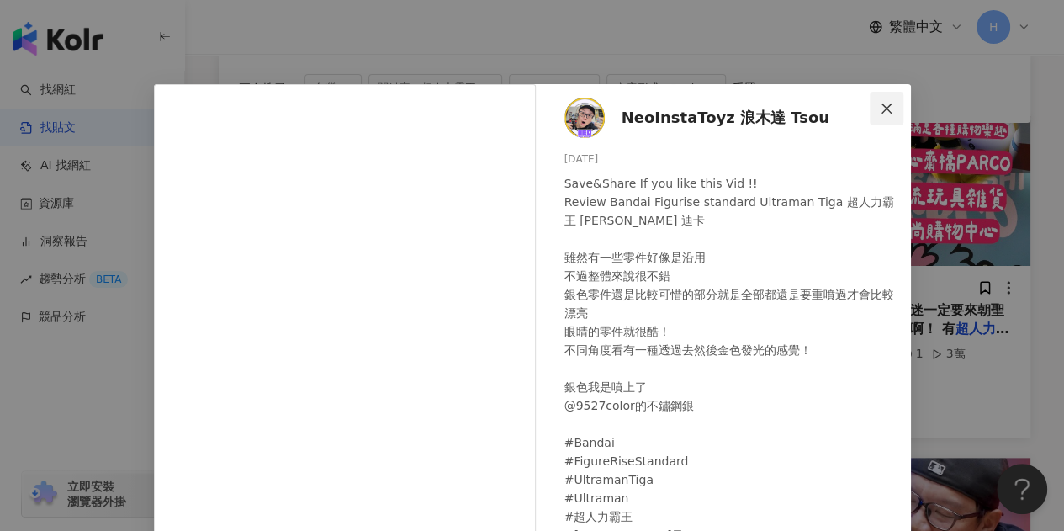
click at [880, 109] on icon "close" at bounding box center [886, 108] width 13 height 13
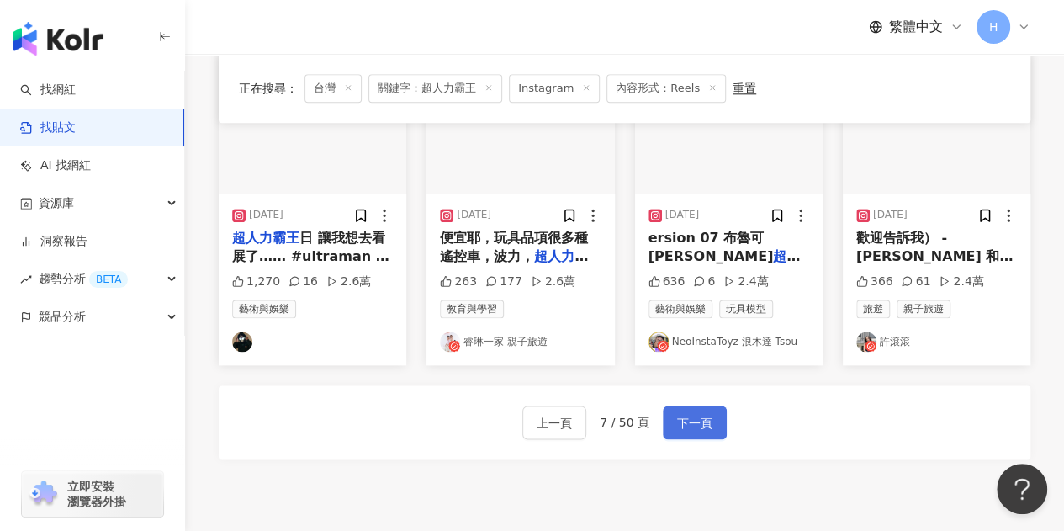
scroll to position [926, 0]
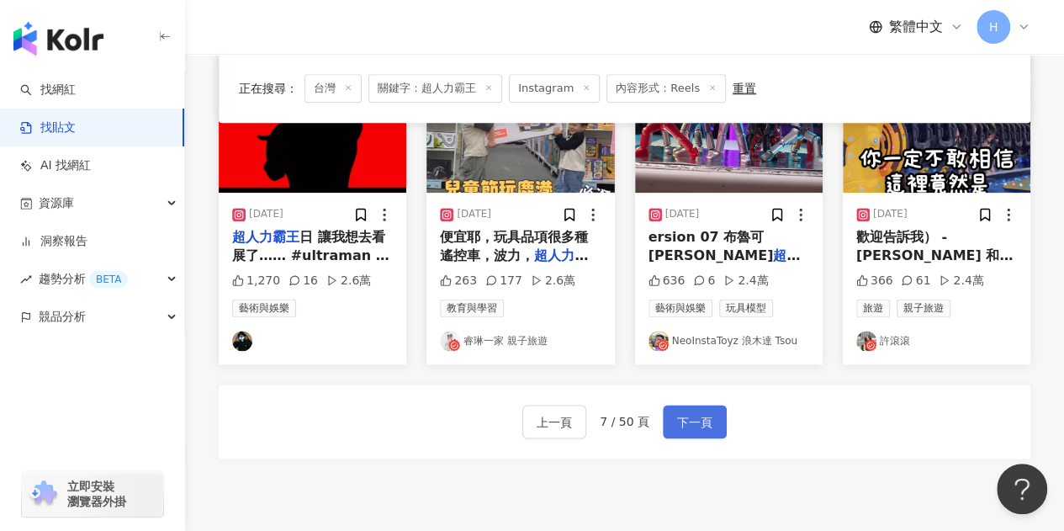
click at [690, 433] on span "下一頁" at bounding box center [694, 422] width 35 height 20
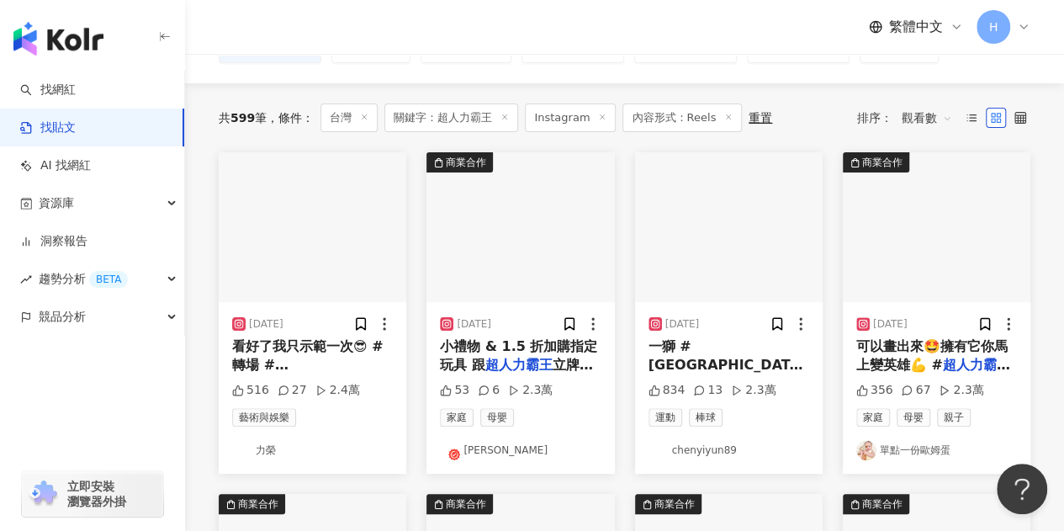
scroll to position [168, 0]
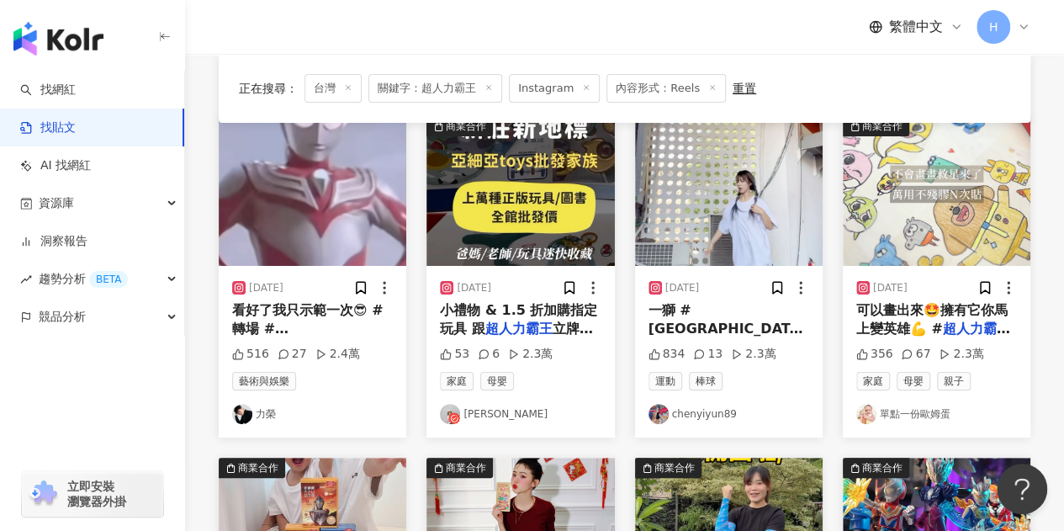
click at [279, 329] on span "看好了我只示範一次😎 #轉場 #奧特曼 #" at bounding box center [307, 329] width 151 height 54
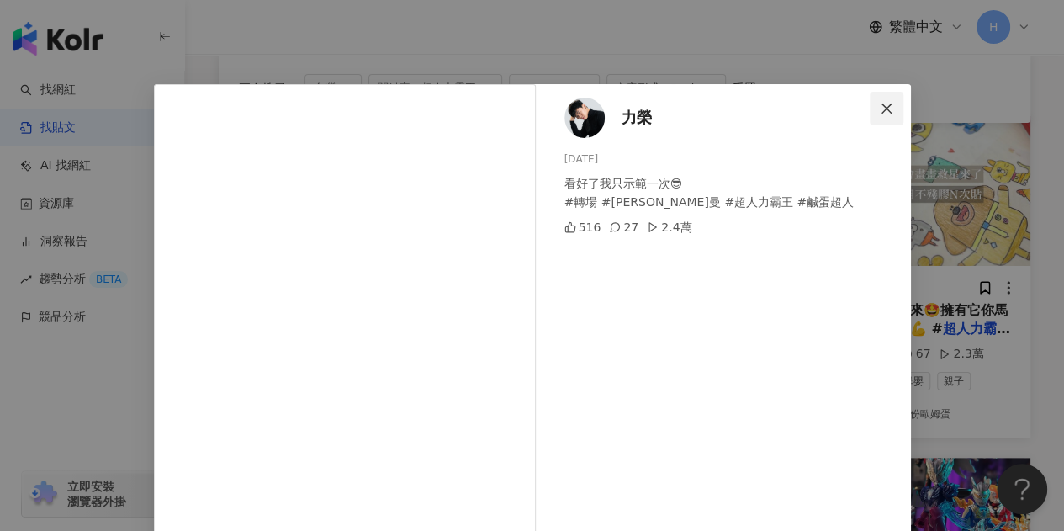
click at [880, 108] on icon "close" at bounding box center [886, 108] width 13 height 13
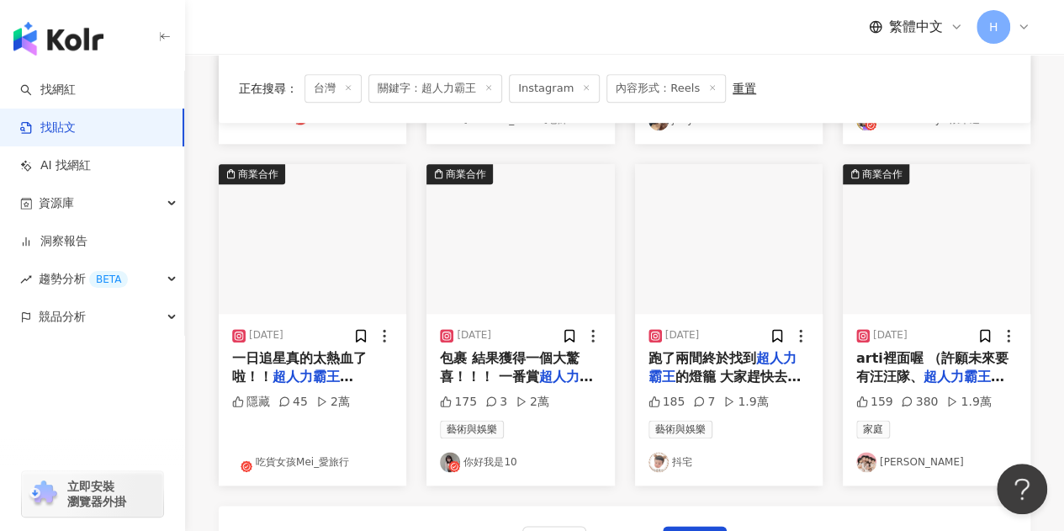
scroll to position [841, 0]
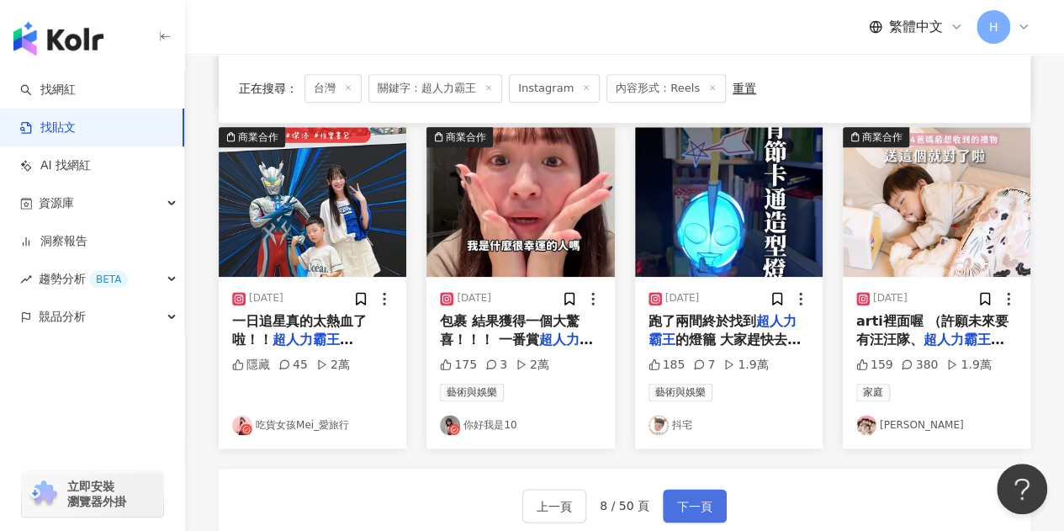
click at [684, 503] on span "下一頁" at bounding box center [694, 506] width 35 height 20
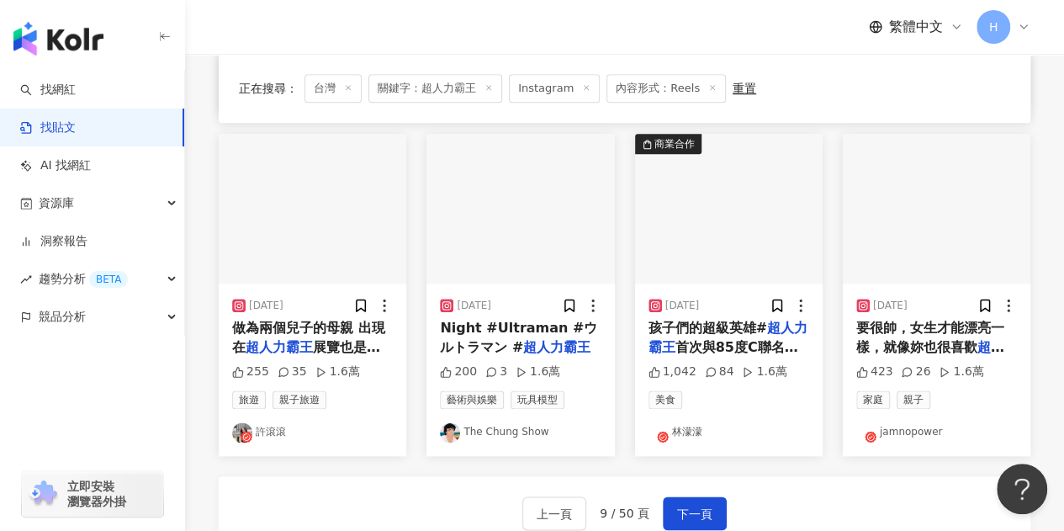
scroll to position [849, 0]
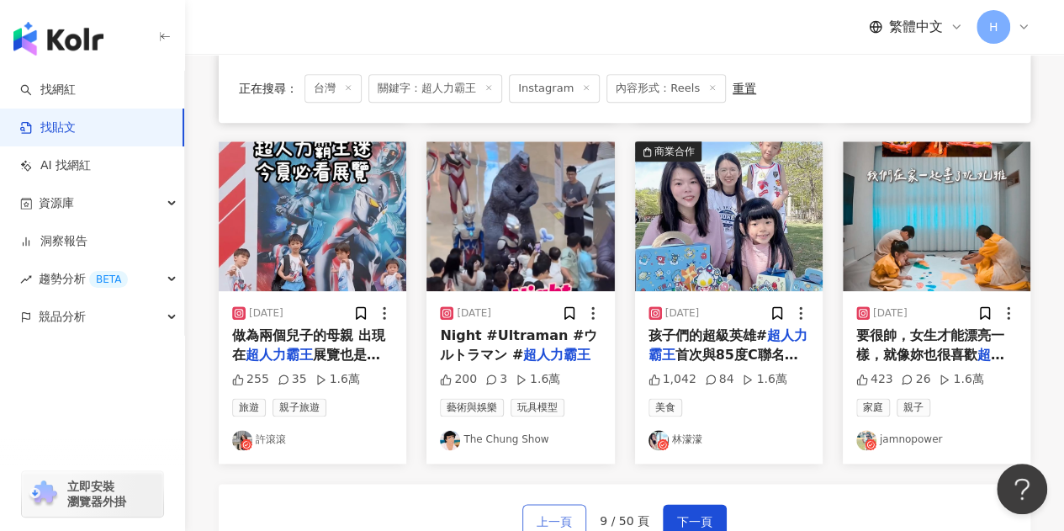
click at [565, 512] on span "上一頁" at bounding box center [554, 522] width 35 height 20
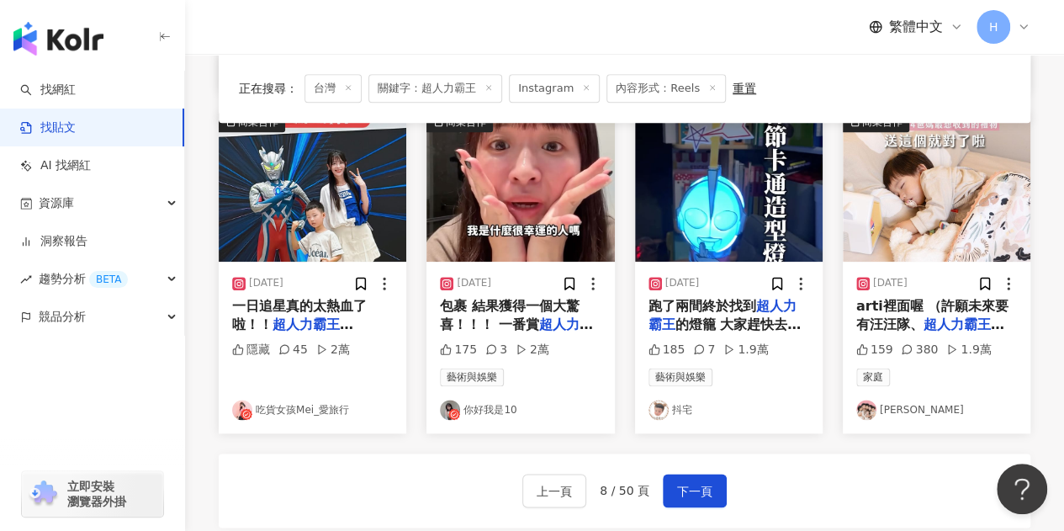
scroll to position [841, 0]
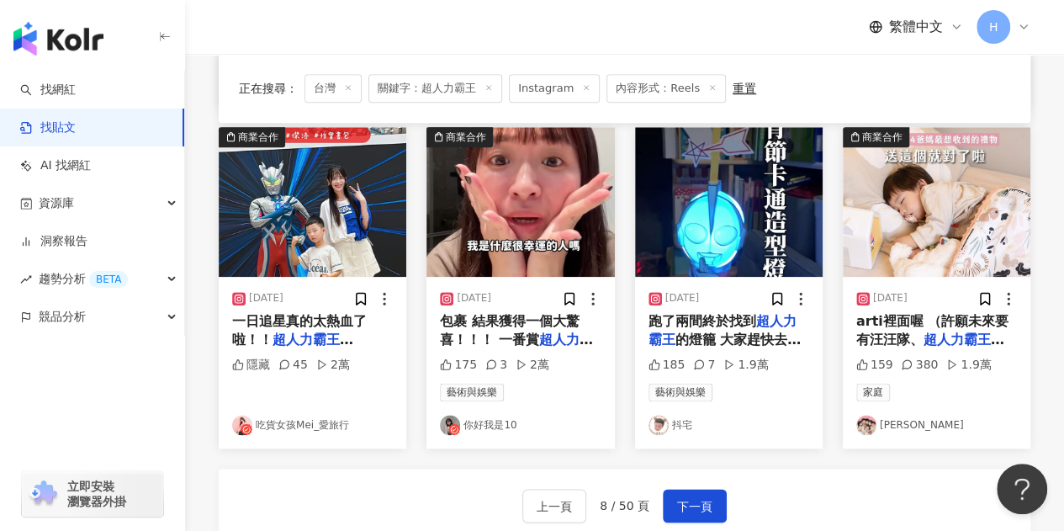
click at [522, 317] on span "包裹 結果獲得一個大驚喜！！！ 一番賞" at bounding box center [510, 330] width 140 height 35
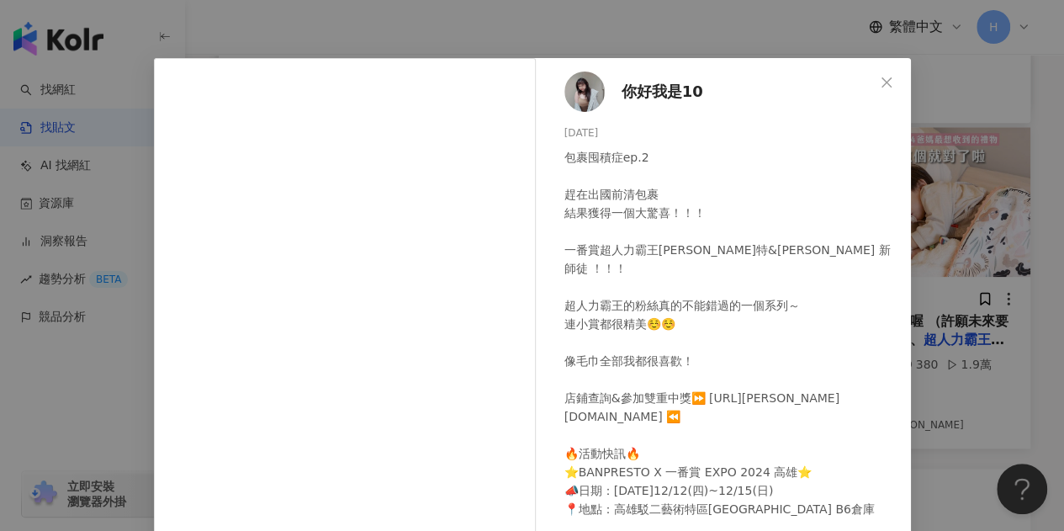
scroll to position [0, 0]
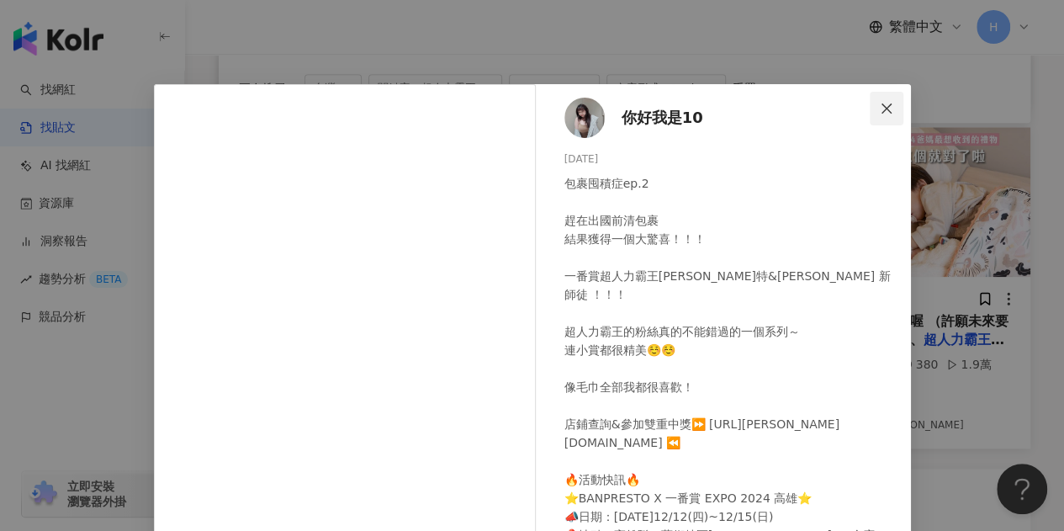
click at [880, 99] on button "Close" at bounding box center [887, 109] width 34 height 34
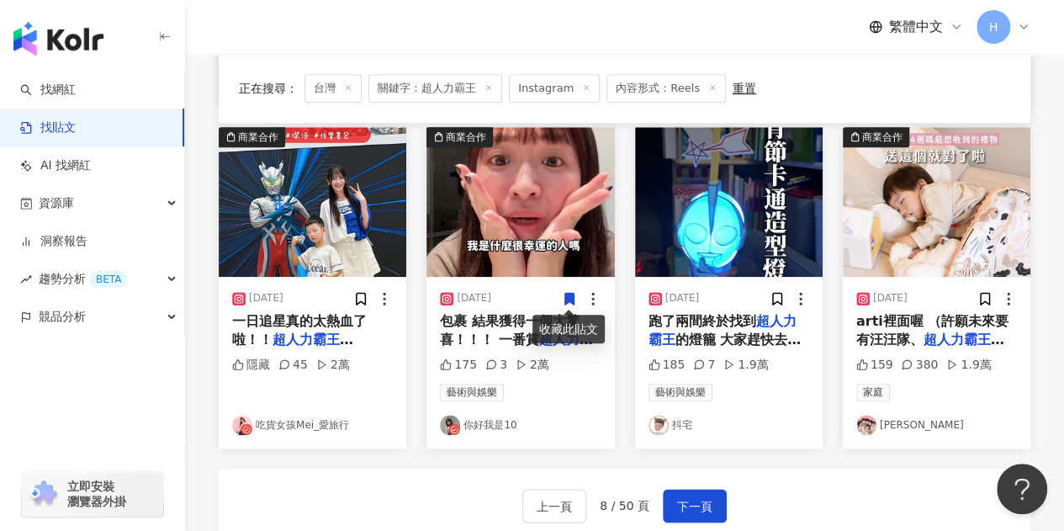
drag, startPoint x: 475, startPoint y: 423, endPoint x: 510, endPoint y: 395, distance: 45.5
click at [471, 492] on div "上一頁 8 / 50 頁 下一頁" at bounding box center [625, 506] width 812 height 74
click at [568, 294] on icon at bounding box center [569, 299] width 9 height 12
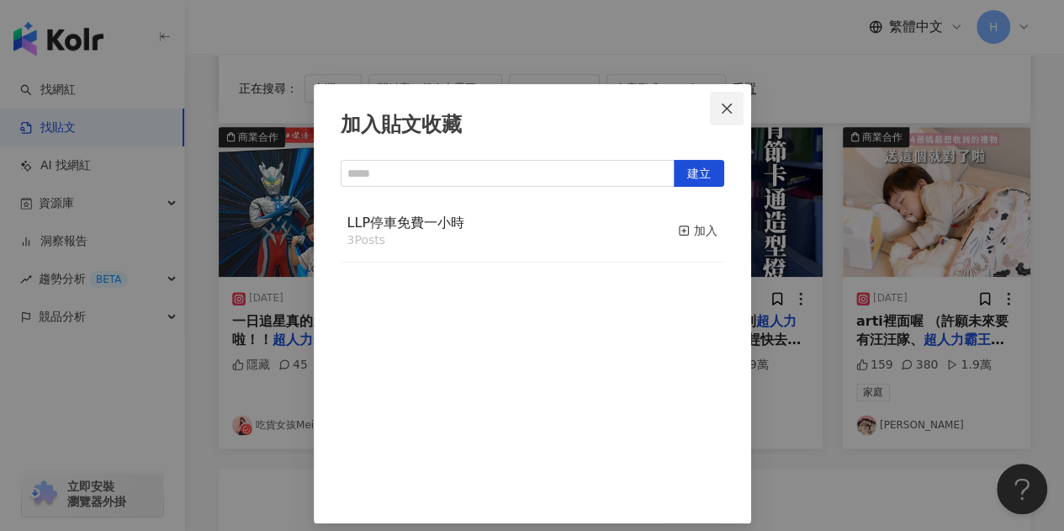
click at [720, 110] on icon "close" at bounding box center [726, 108] width 13 height 13
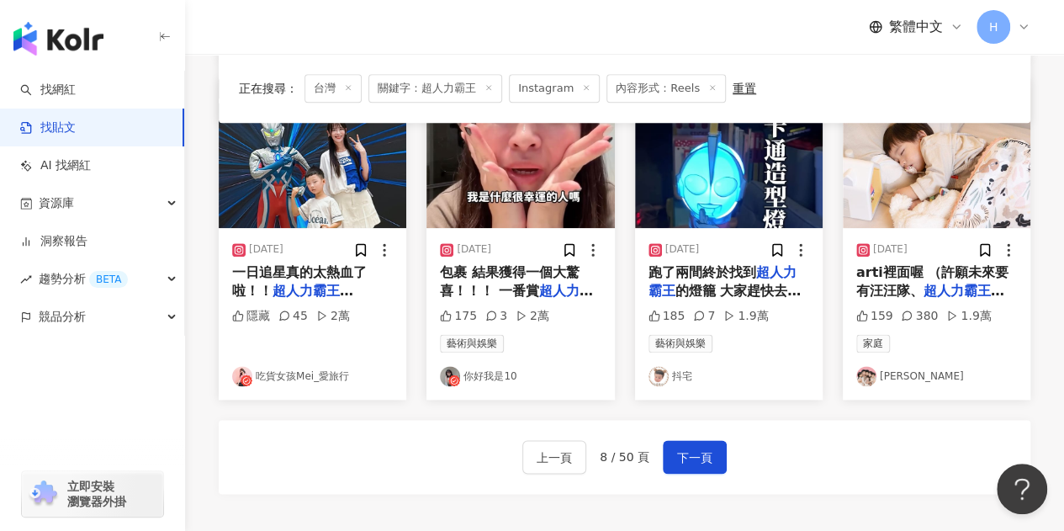
scroll to position [926, 0]
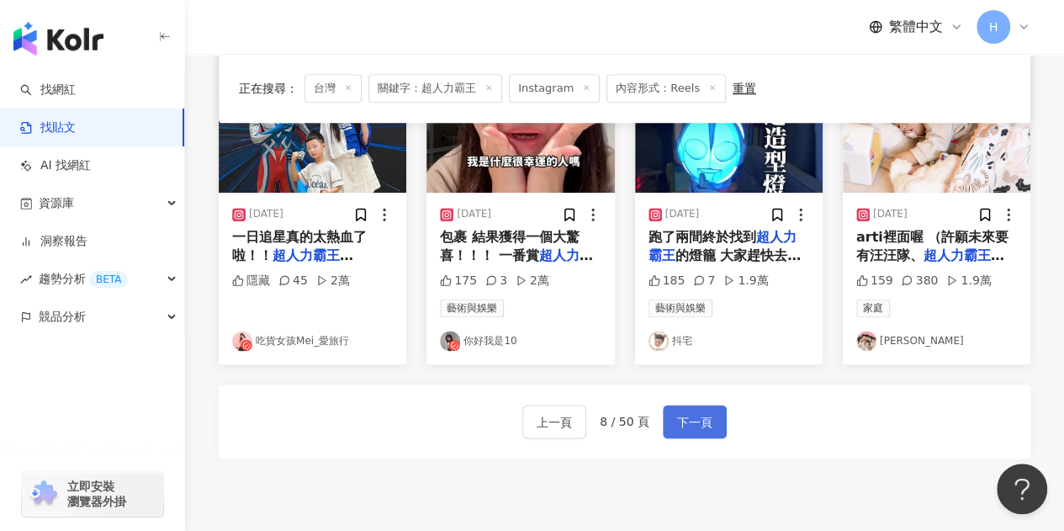
click at [720, 412] on button "下一頁" at bounding box center [695, 422] width 64 height 34
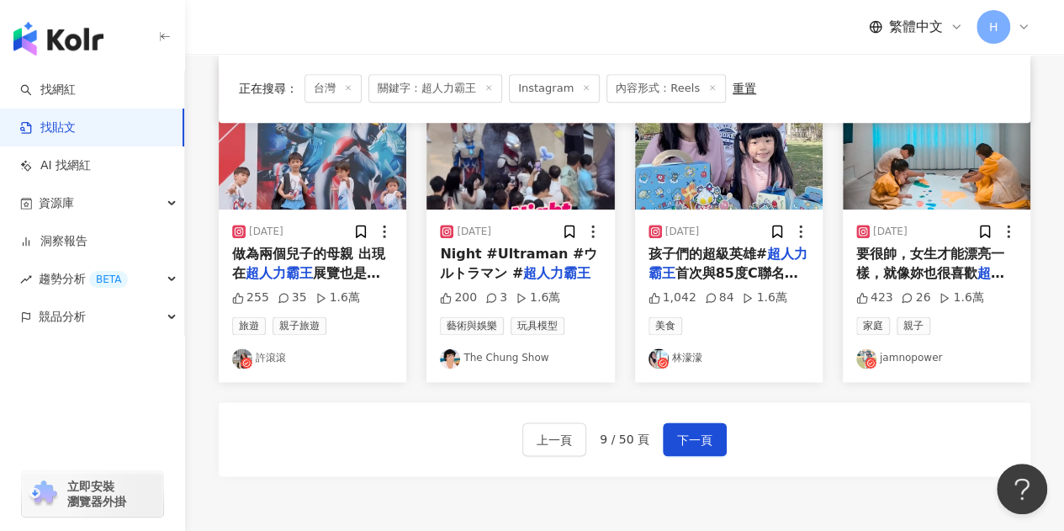
scroll to position [1010, 0]
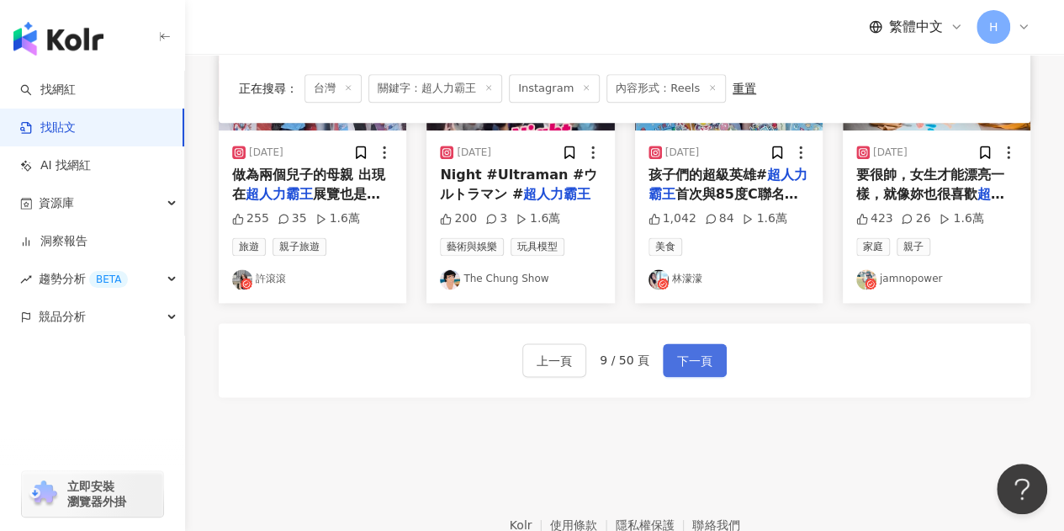
click at [705, 353] on span "下一頁" at bounding box center [694, 361] width 35 height 20
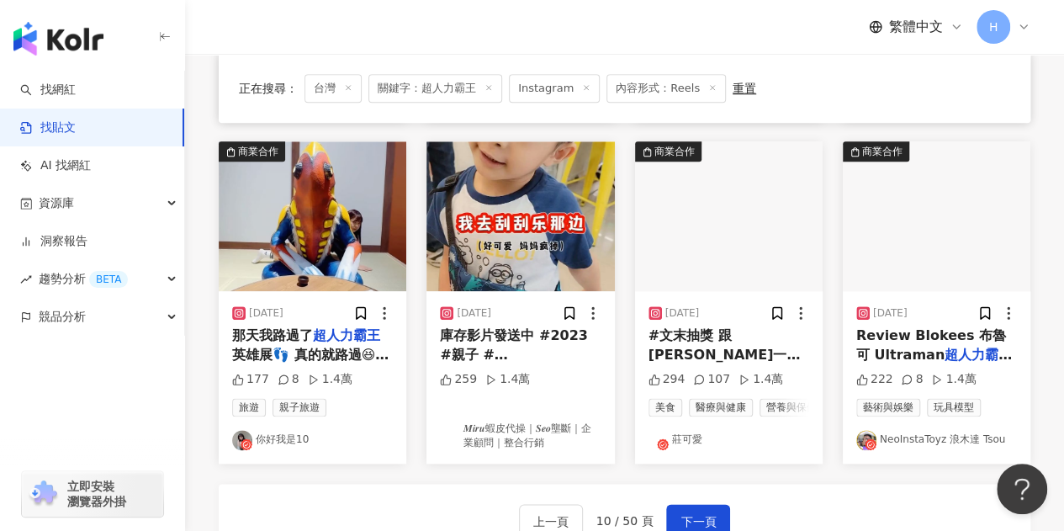
scroll to position [854, 0]
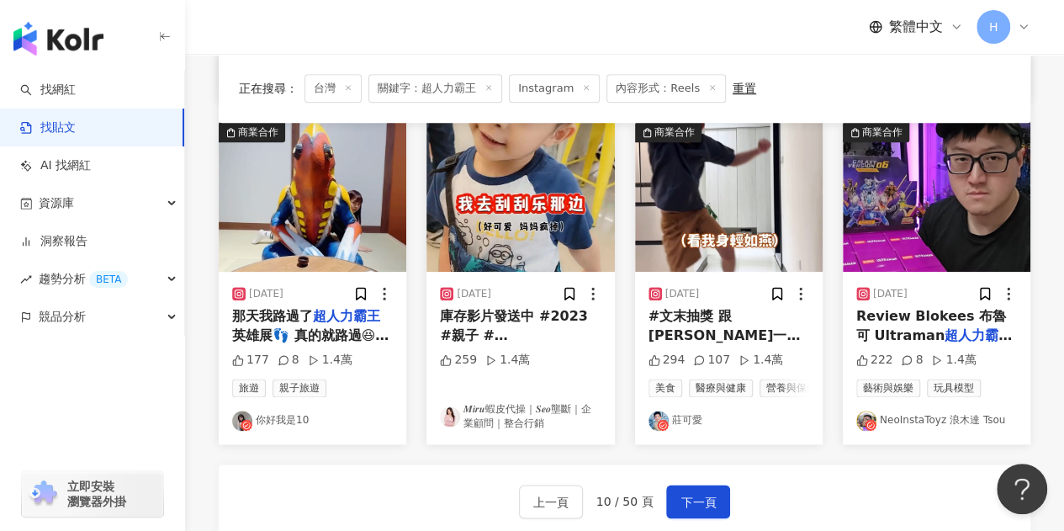
click at [310, 314] on span "那天我路過了" at bounding box center [272, 316] width 81 height 16
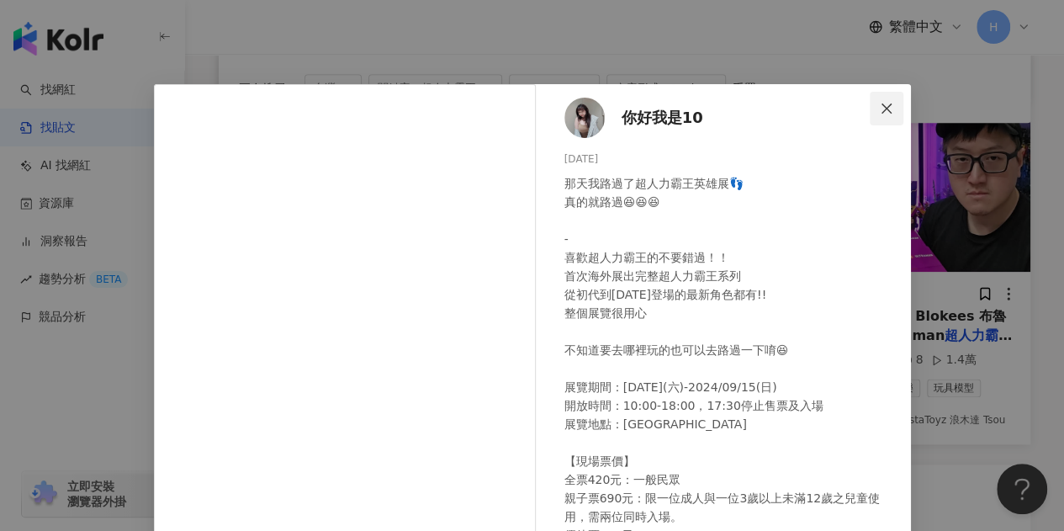
click at [882, 109] on icon "close" at bounding box center [887, 108] width 10 height 10
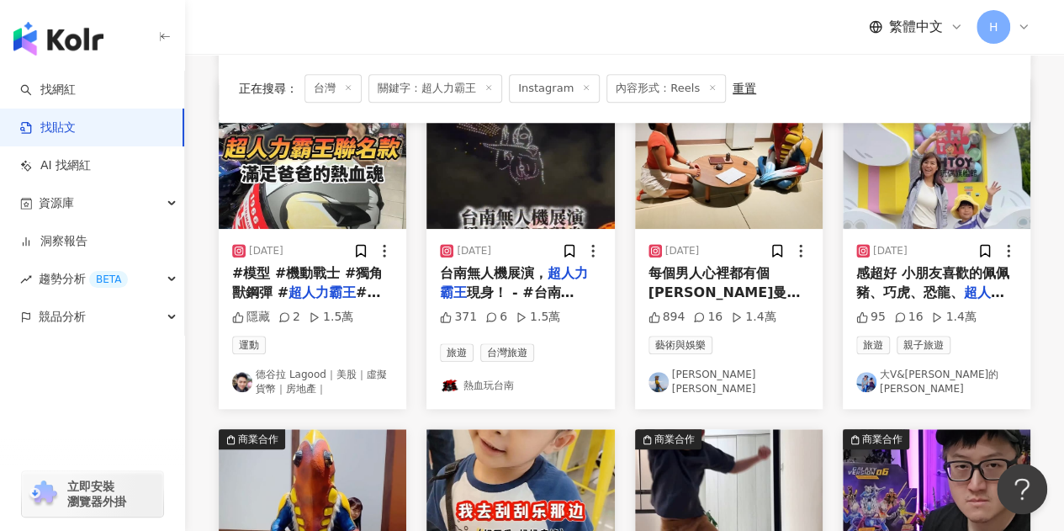
scroll to position [518, 0]
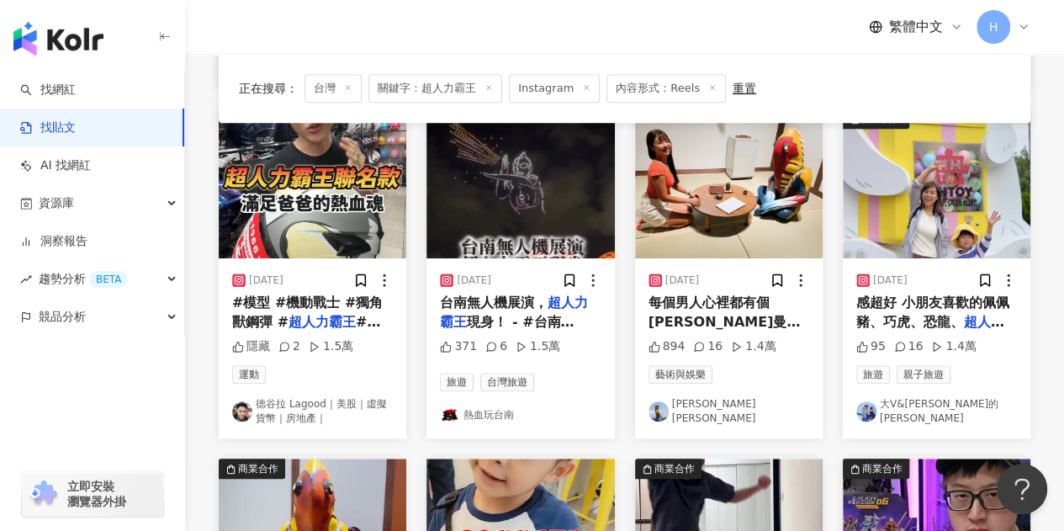
click at [737, 304] on span "每個男人心裡都有個奧特曼！ 四米高的" at bounding box center [725, 322] width 152 height 54
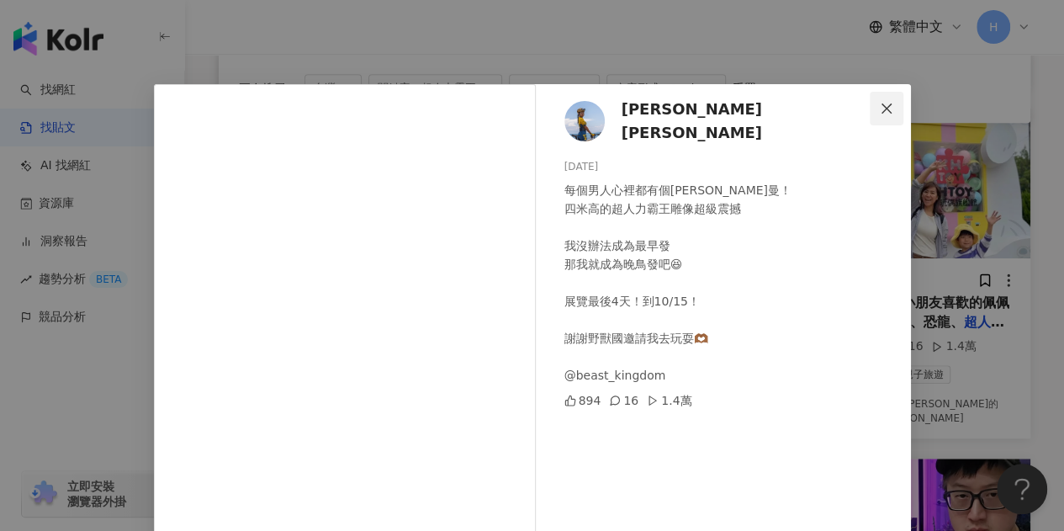
click at [882, 104] on icon "close" at bounding box center [886, 108] width 13 height 13
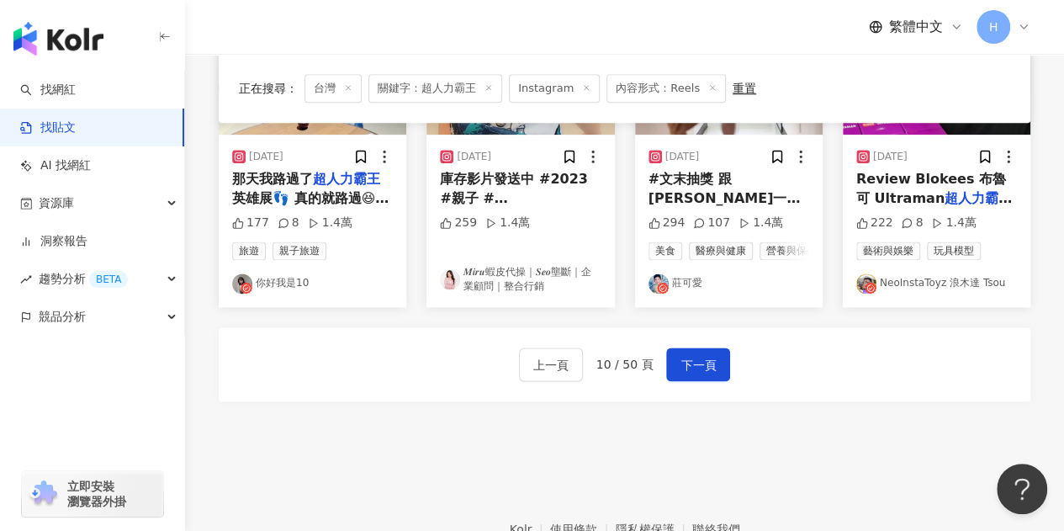
scroll to position [1101, 0]
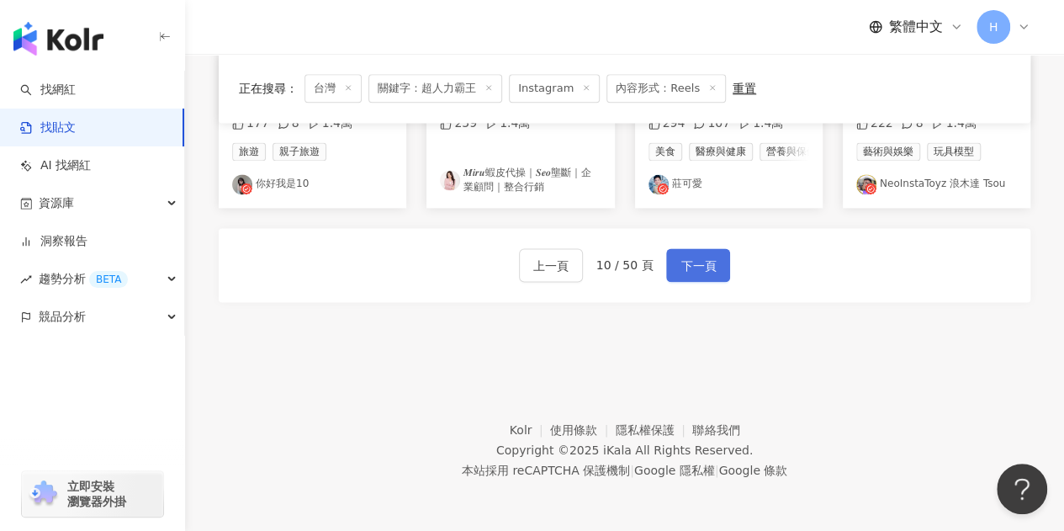
click at [687, 265] on span "下一頁" at bounding box center [698, 266] width 35 height 20
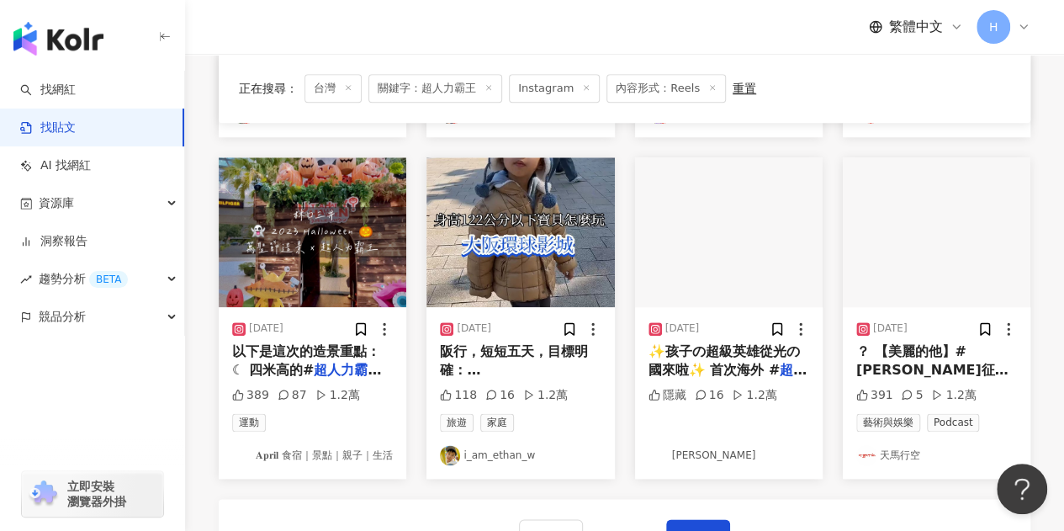
scroll to position [848, 0]
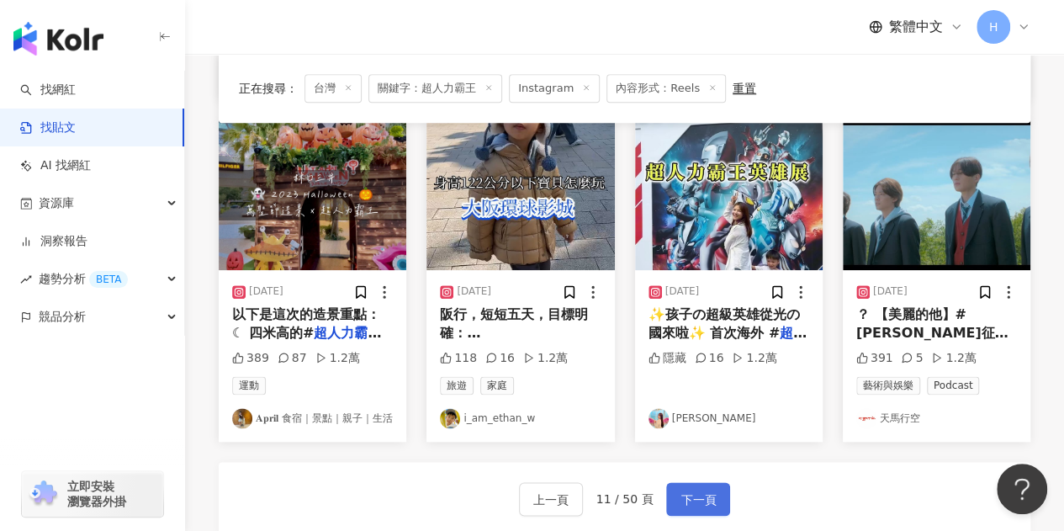
click at [695, 507] on button "下一頁" at bounding box center [698, 499] width 64 height 34
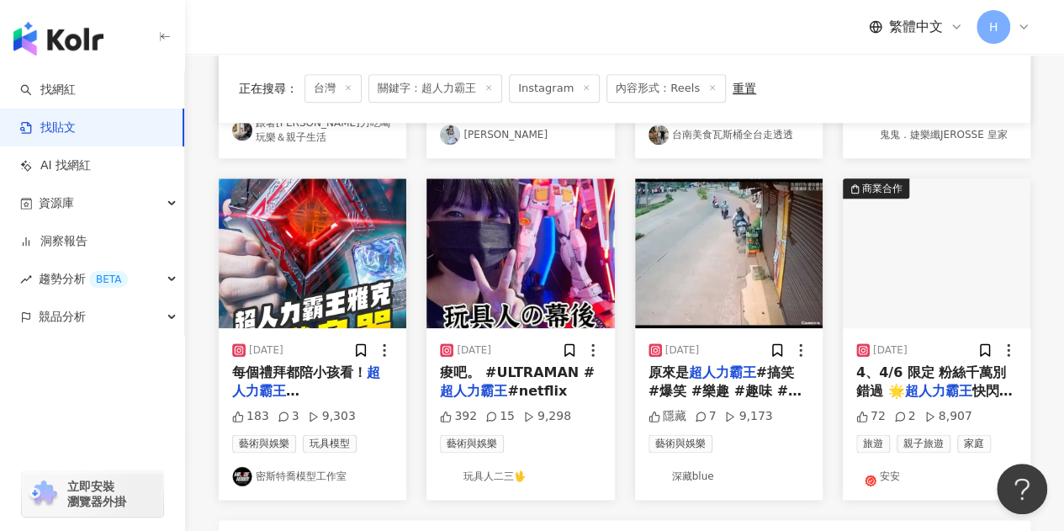
scroll to position [841, 0]
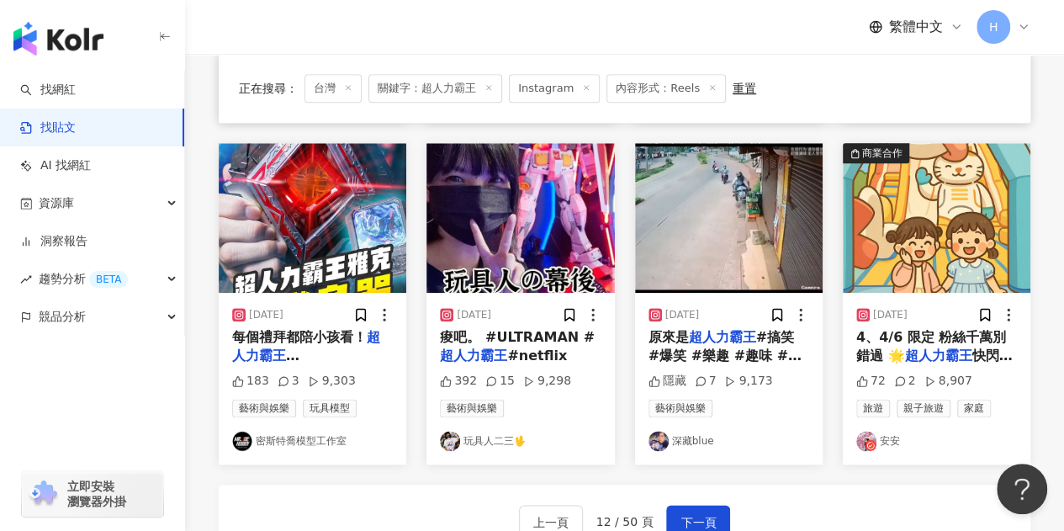
drag, startPoint x: 717, startPoint y: 503, endPoint x: 709, endPoint y: 492, distance: 13.8
click at [717, 505] on button "下一頁" at bounding box center [698, 522] width 64 height 34
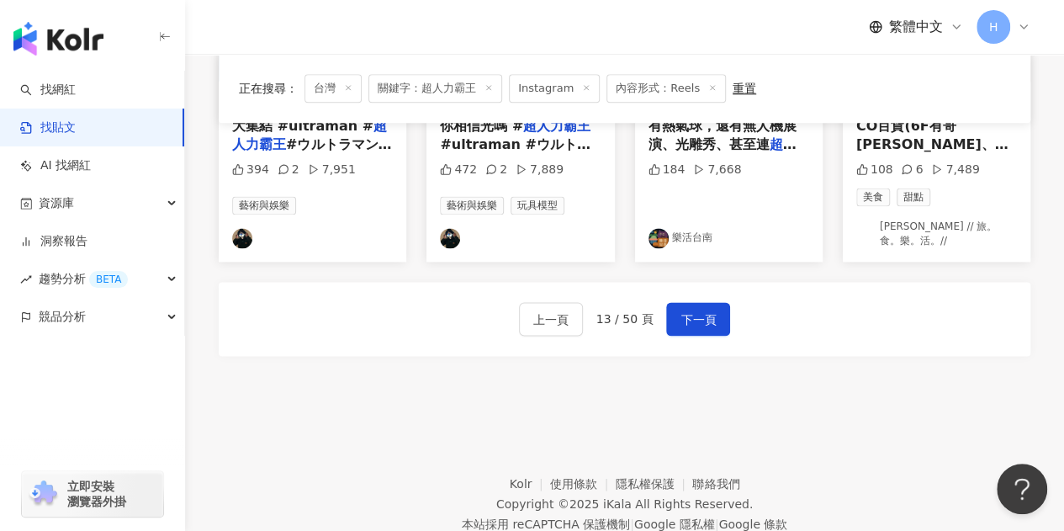
scroll to position [1087, 0]
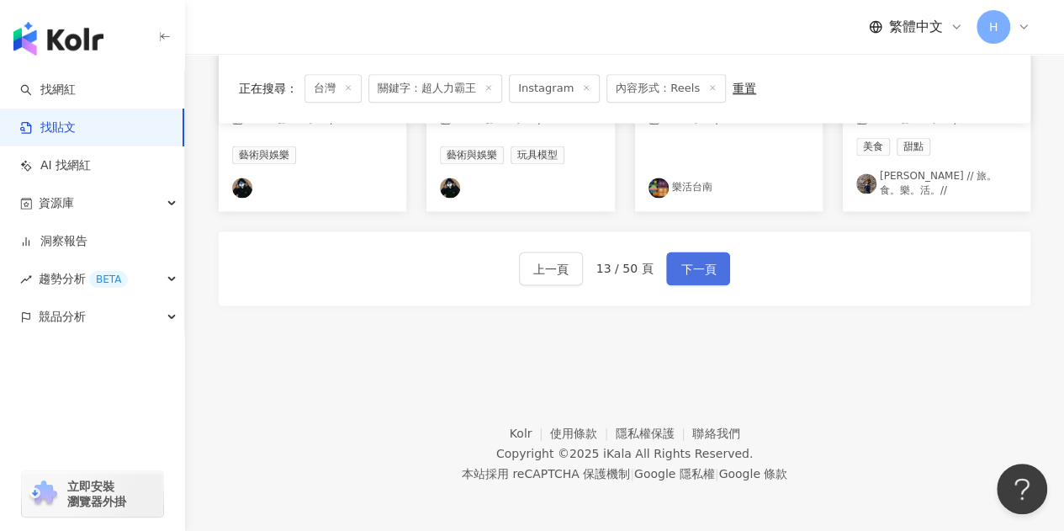
click at [685, 268] on span "下一頁" at bounding box center [698, 269] width 35 height 20
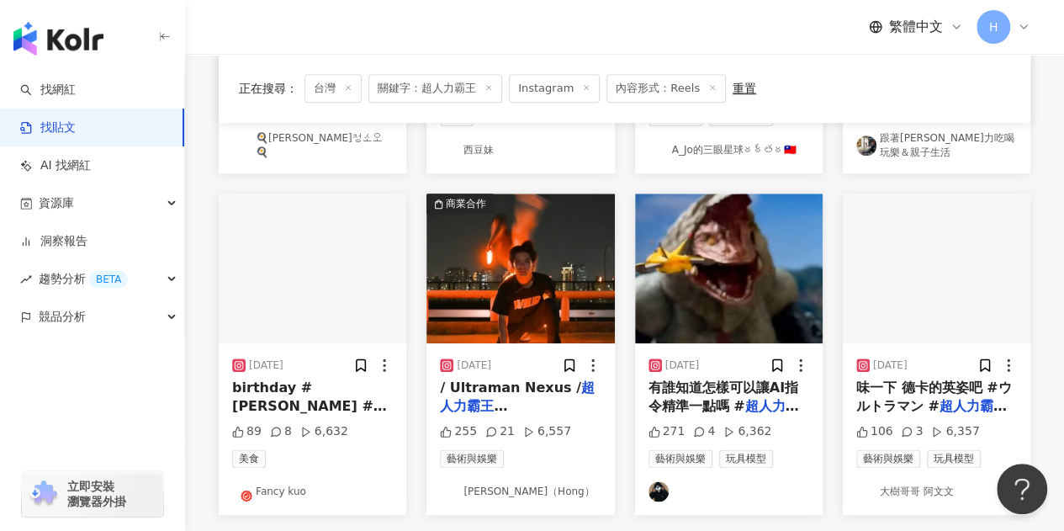
scroll to position [827, 0]
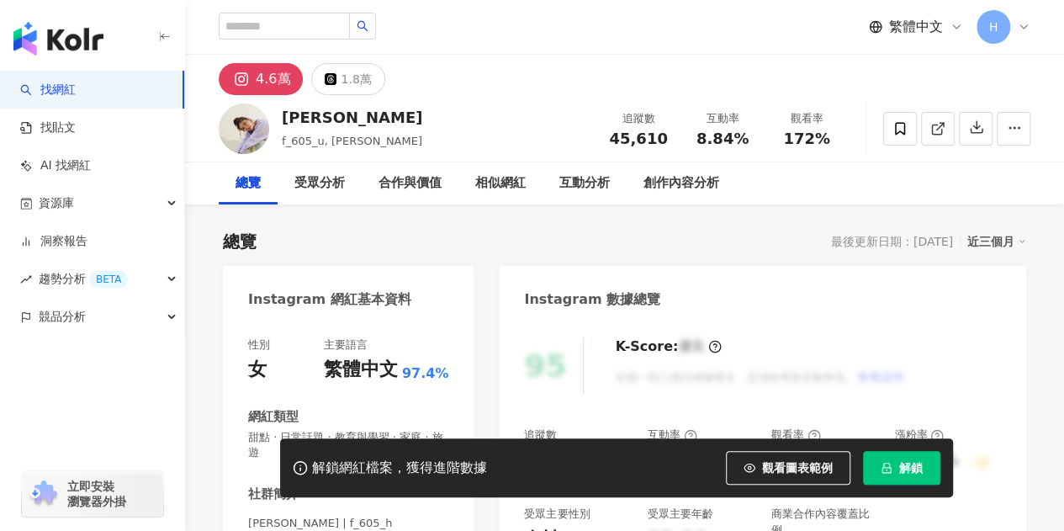
click at [886, 465] on icon "lock" at bounding box center [887, 468] width 12 height 12
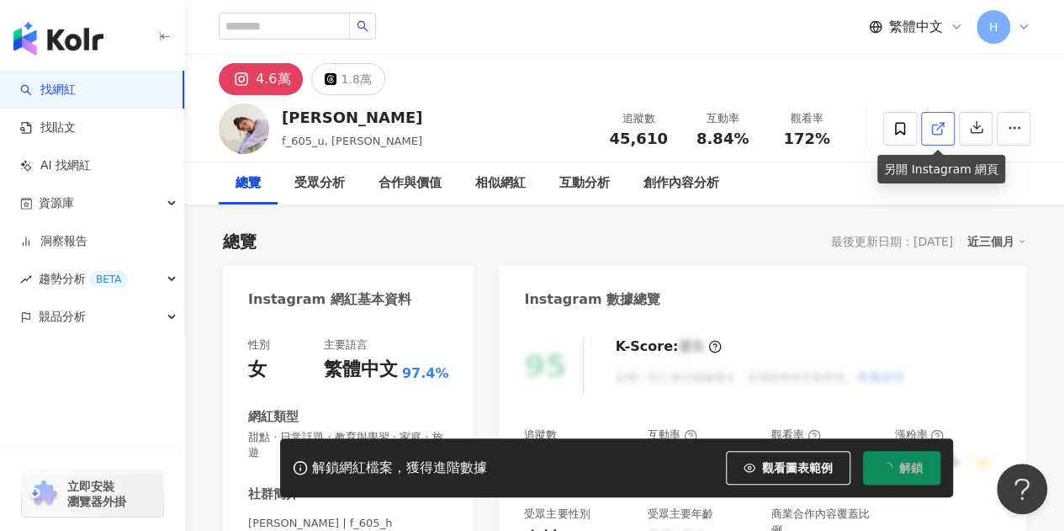
click at [937, 141] on link at bounding box center [938, 129] width 34 height 34
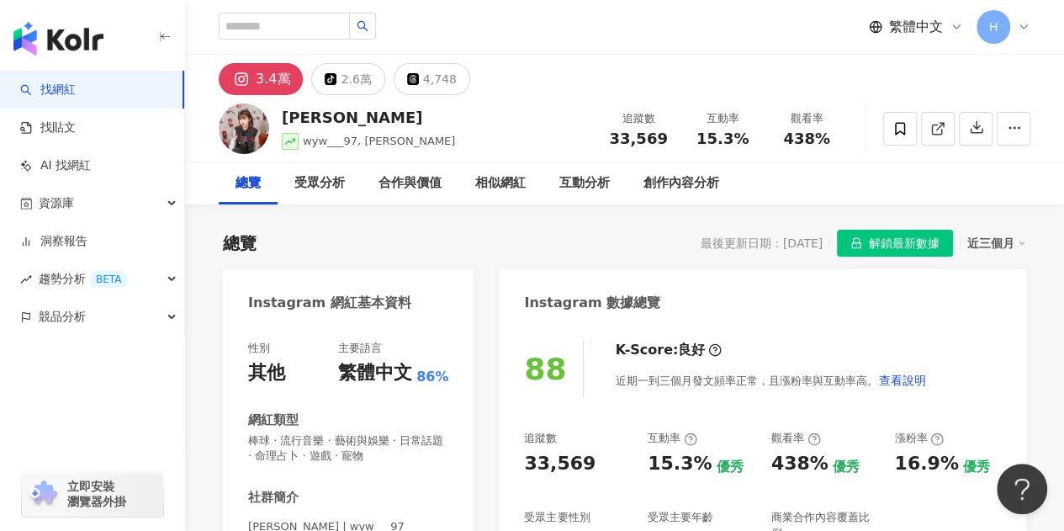
click at [932, 125] on icon at bounding box center [936, 129] width 9 height 9
click at [885, 235] on span "解鎖最新數據" at bounding box center [904, 244] width 71 height 27
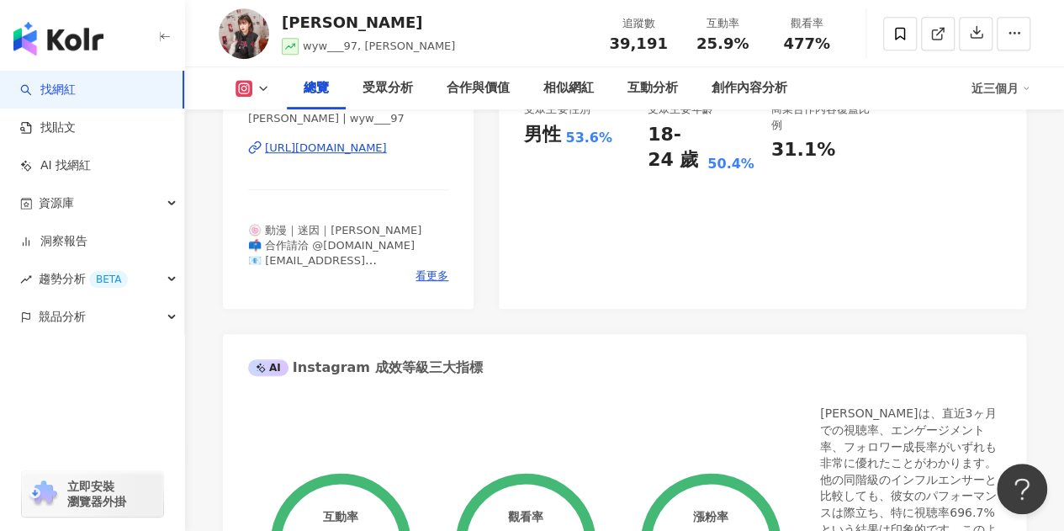
scroll to position [337, 0]
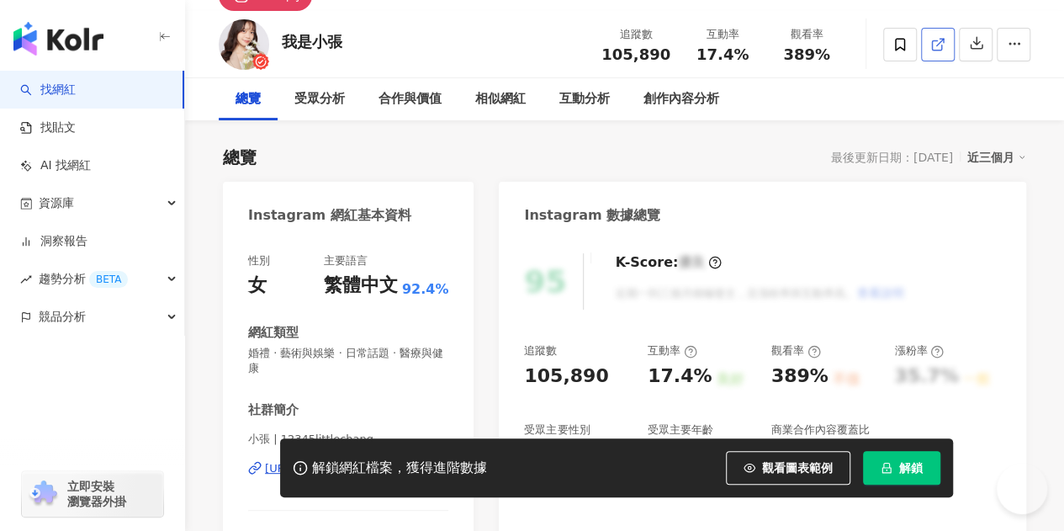
click at [939, 45] on line at bounding box center [940, 42] width 7 height 7
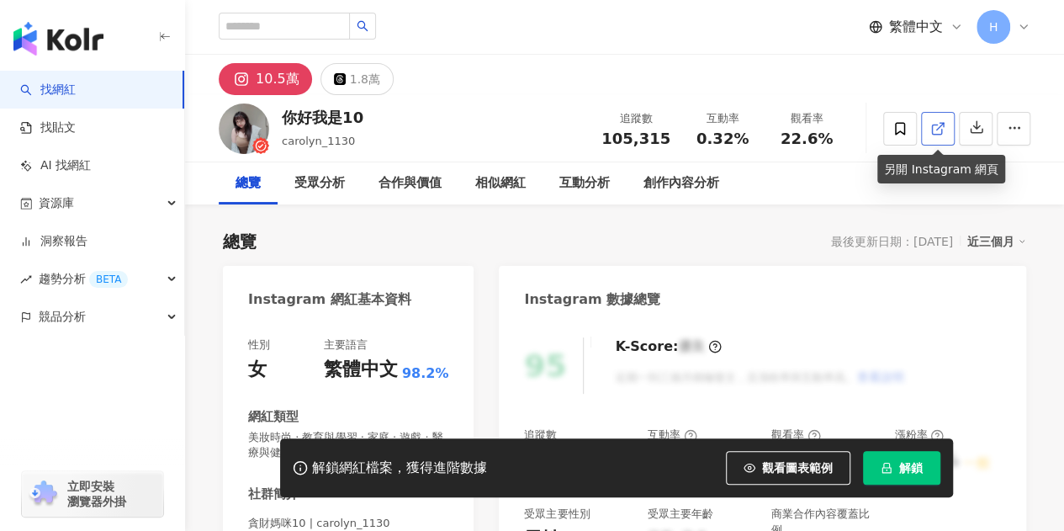
click at [938, 125] on icon at bounding box center [938, 128] width 15 height 15
